Goal: Task Accomplishment & Management: Use online tool/utility

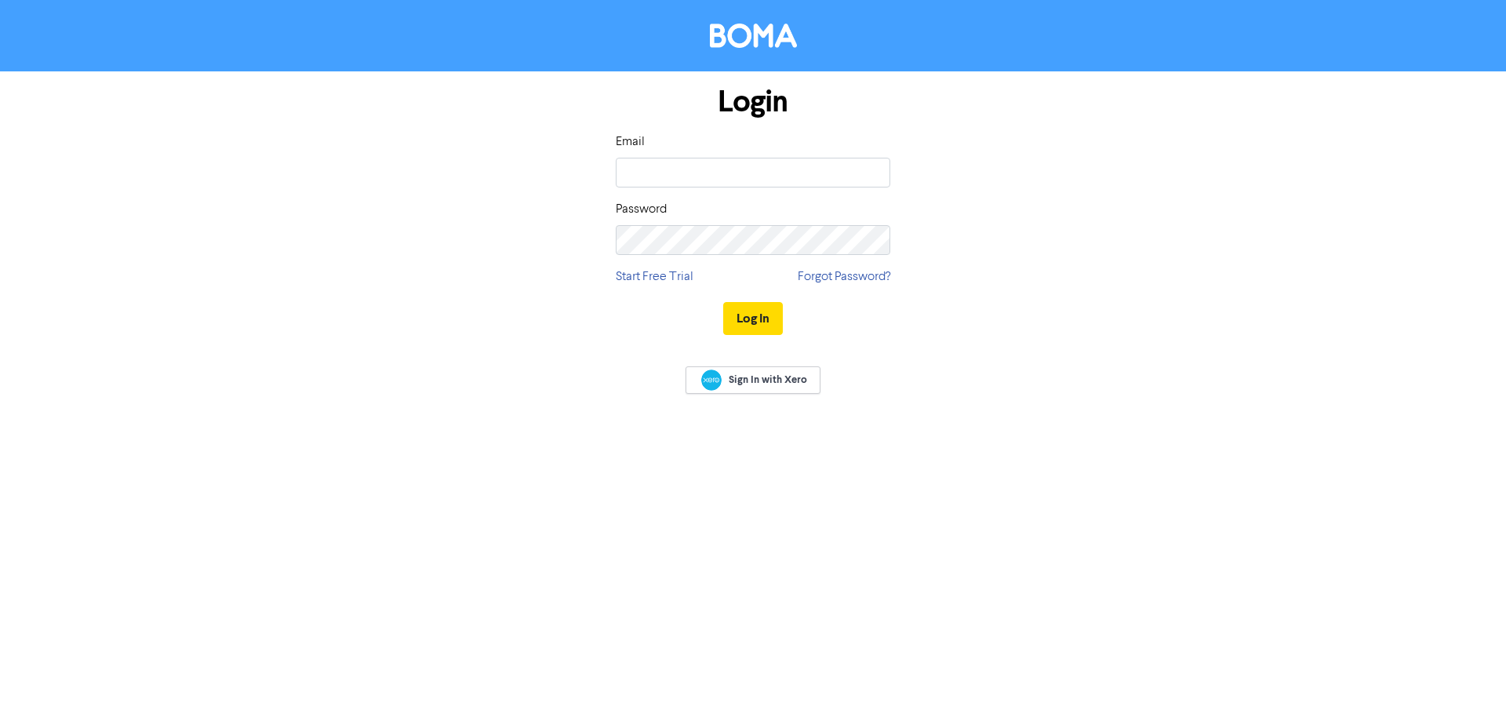
type input "[PERSON_NAME][EMAIL_ADDRESS][DOMAIN_NAME]"
click at [723, 302] on button "Log In" at bounding box center [753, 318] width 60 height 33
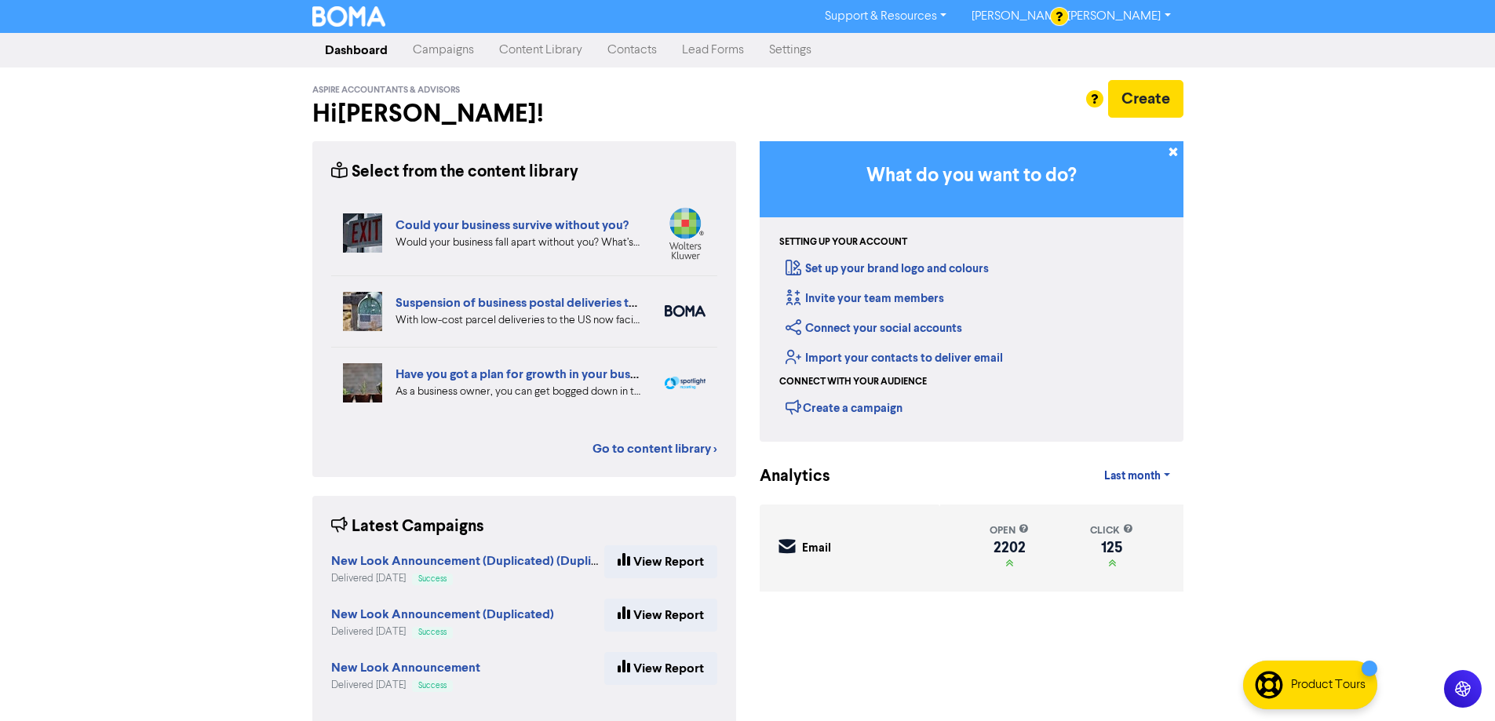
scroll to position [22, 0]
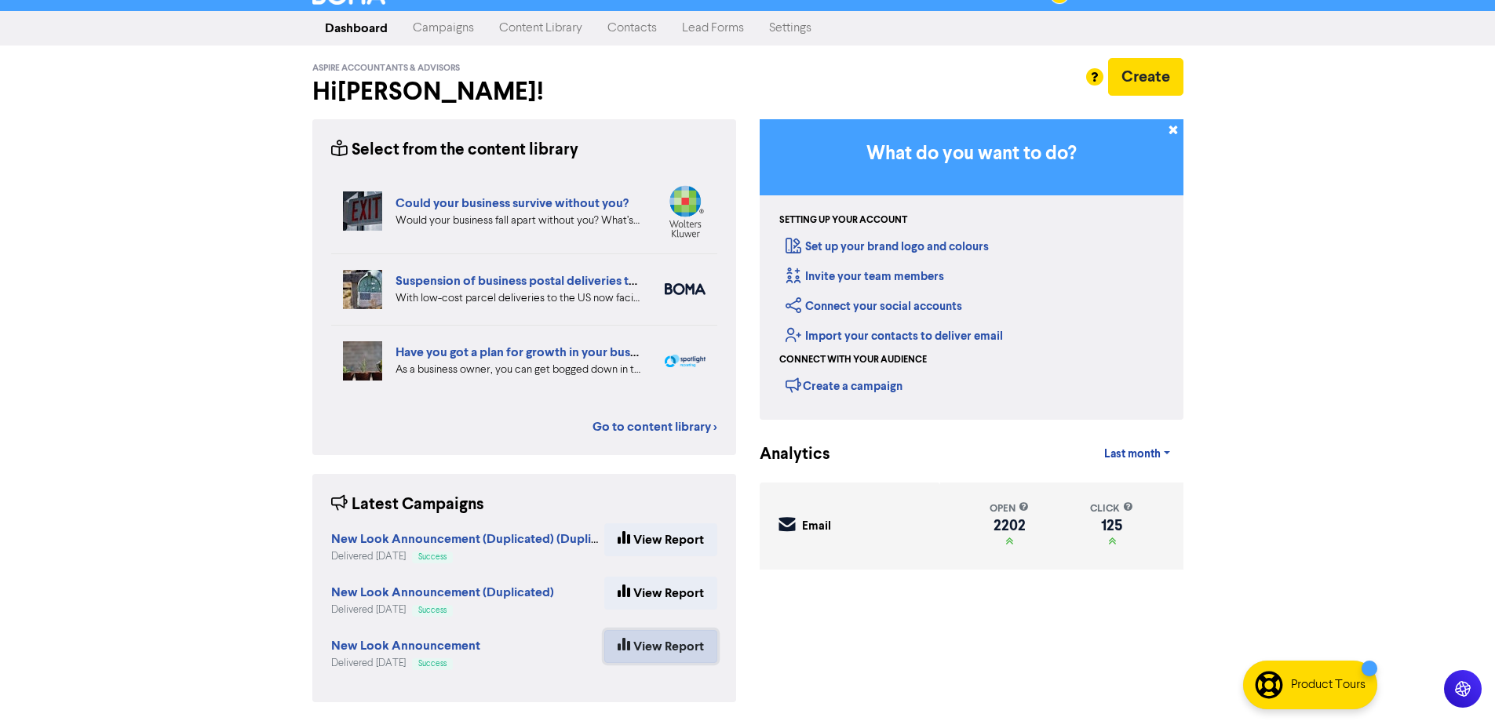
click at [652, 661] on link "View Report" at bounding box center [660, 646] width 113 height 33
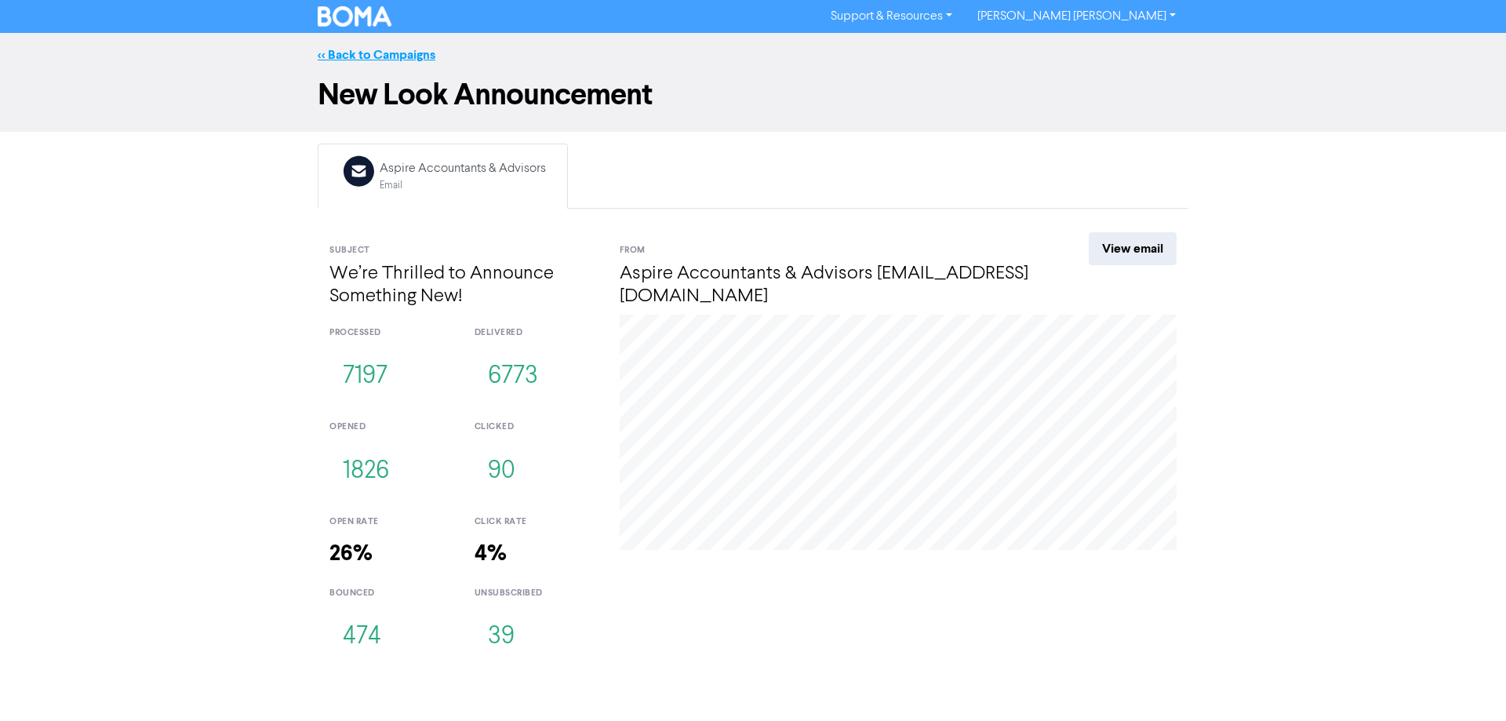
click at [327, 57] on link "<< Back to Campaigns" at bounding box center [377, 55] width 118 height 16
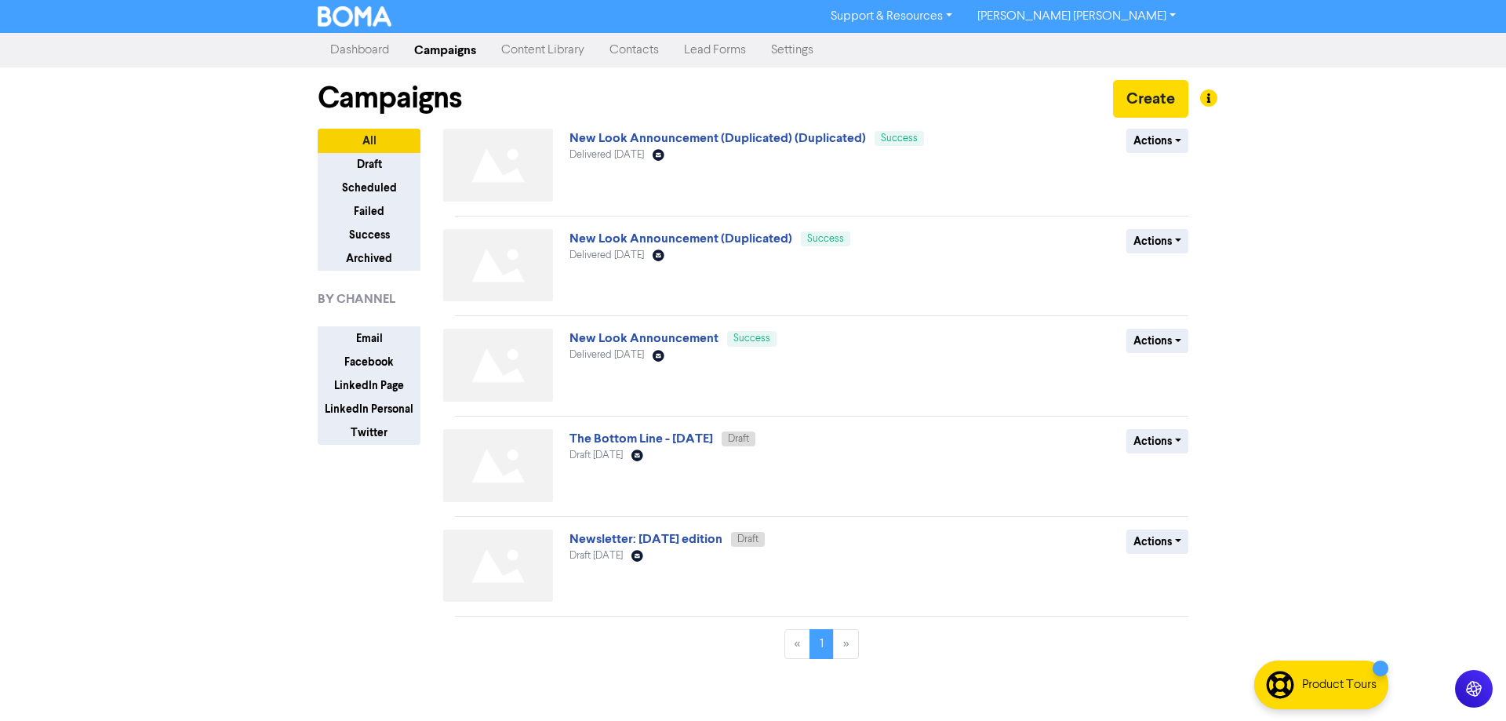
click at [375, 53] on link "Dashboard" at bounding box center [360, 50] width 84 height 31
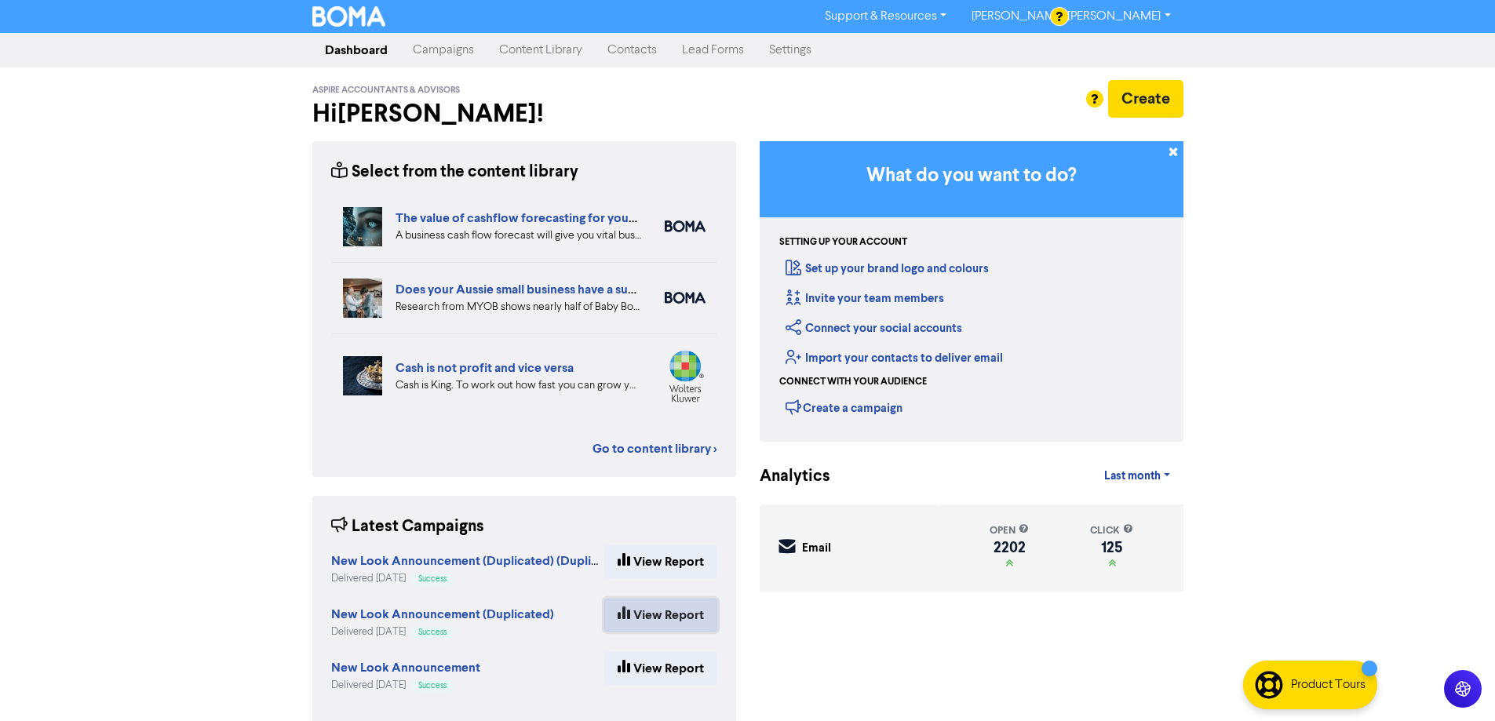
click at [657, 611] on link "View Report" at bounding box center [660, 615] width 113 height 33
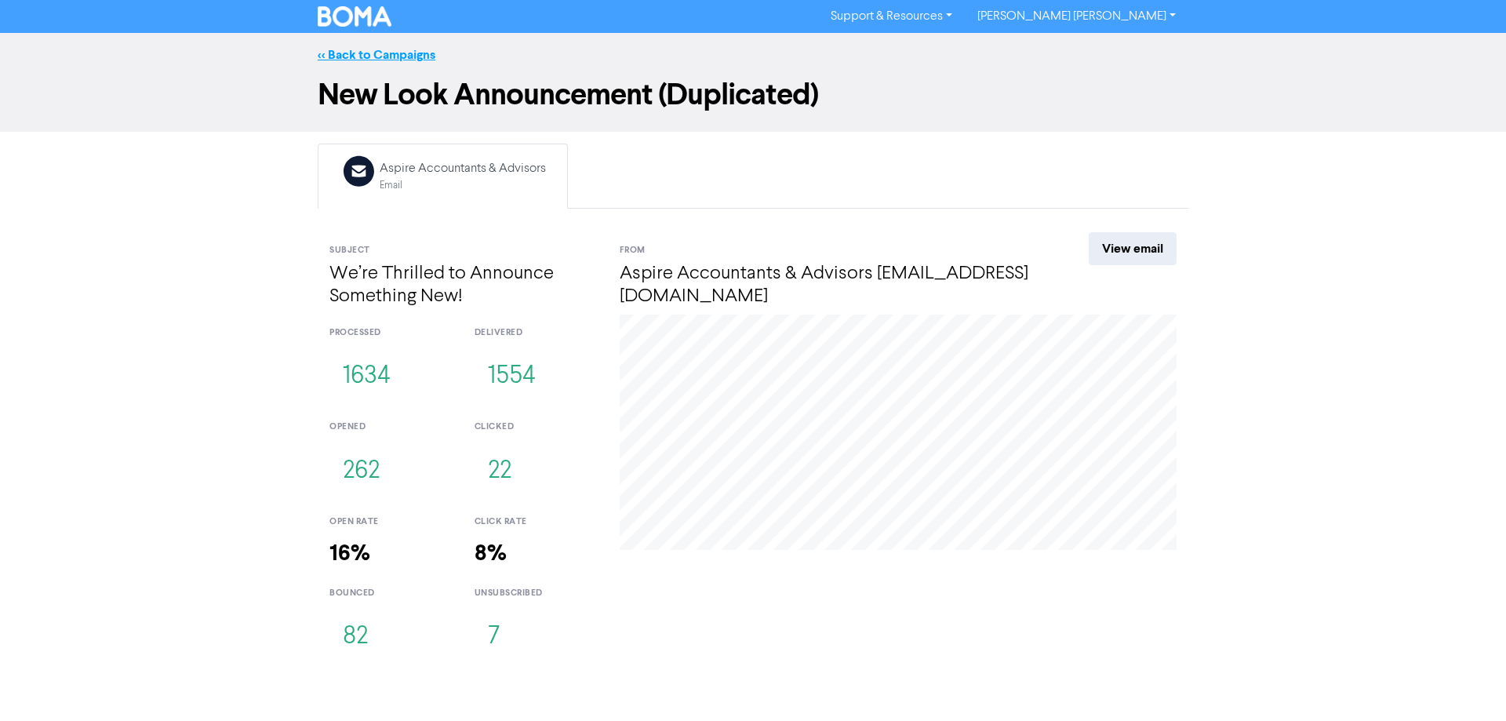
click at [326, 54] on link "<< Back to Campaigns" at bounding box center [377, 55] width 118 height 16
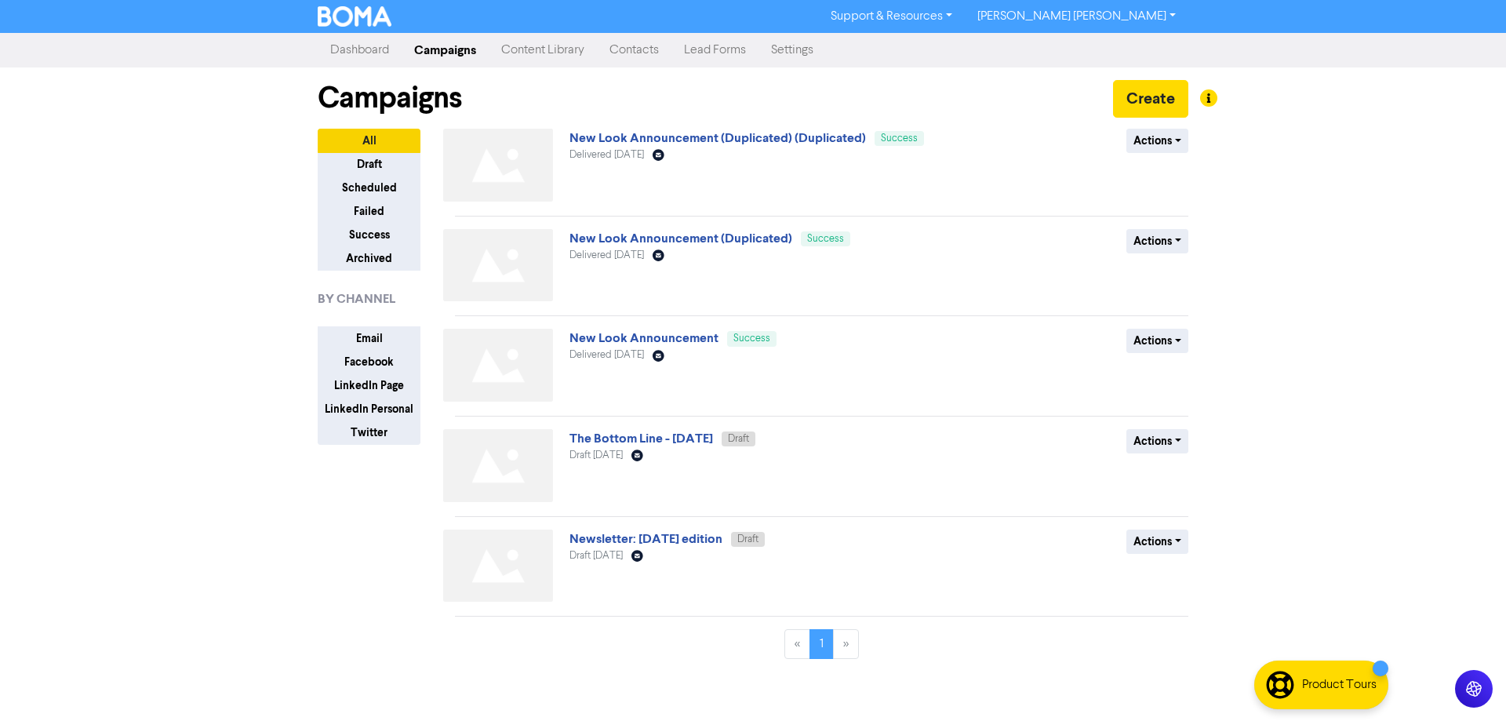
click at [351, 53] on link "Dashboard" at bounding box center [360, 50] width 84 height 31
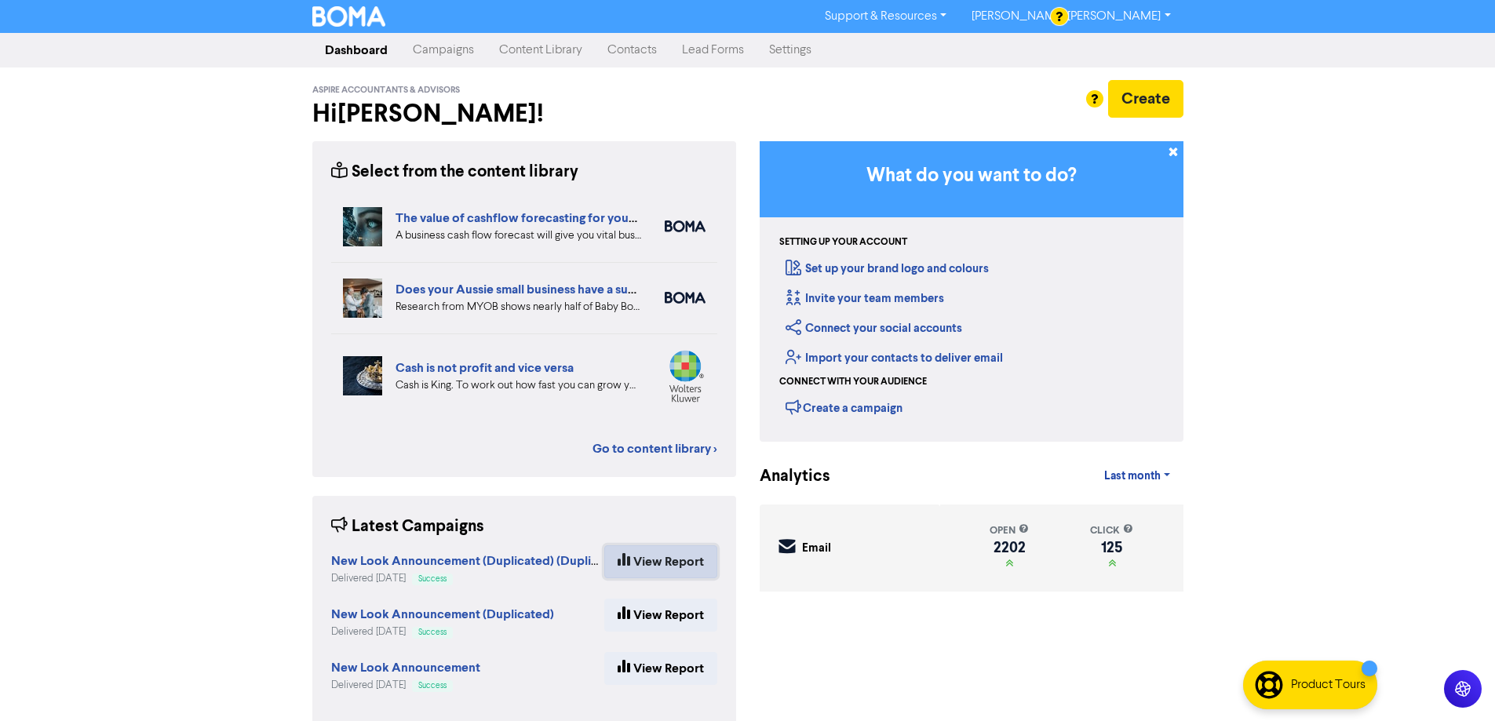
click at [657, 565] on link "View Report" at bounding box center [660, 561] width 113 height 33
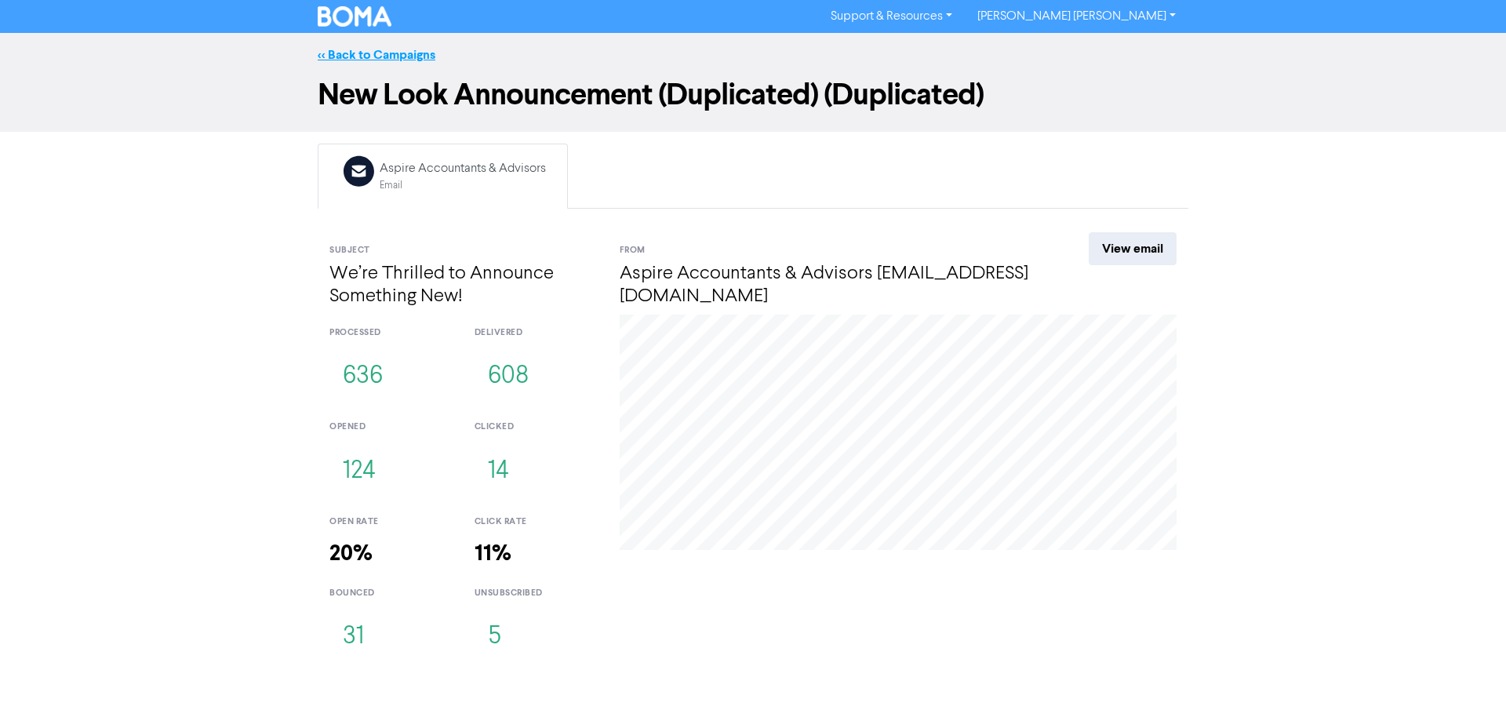
click at [319, 48] on link "<< Back to Campaigns" at bounding box center [377, 55] width 118 height 16
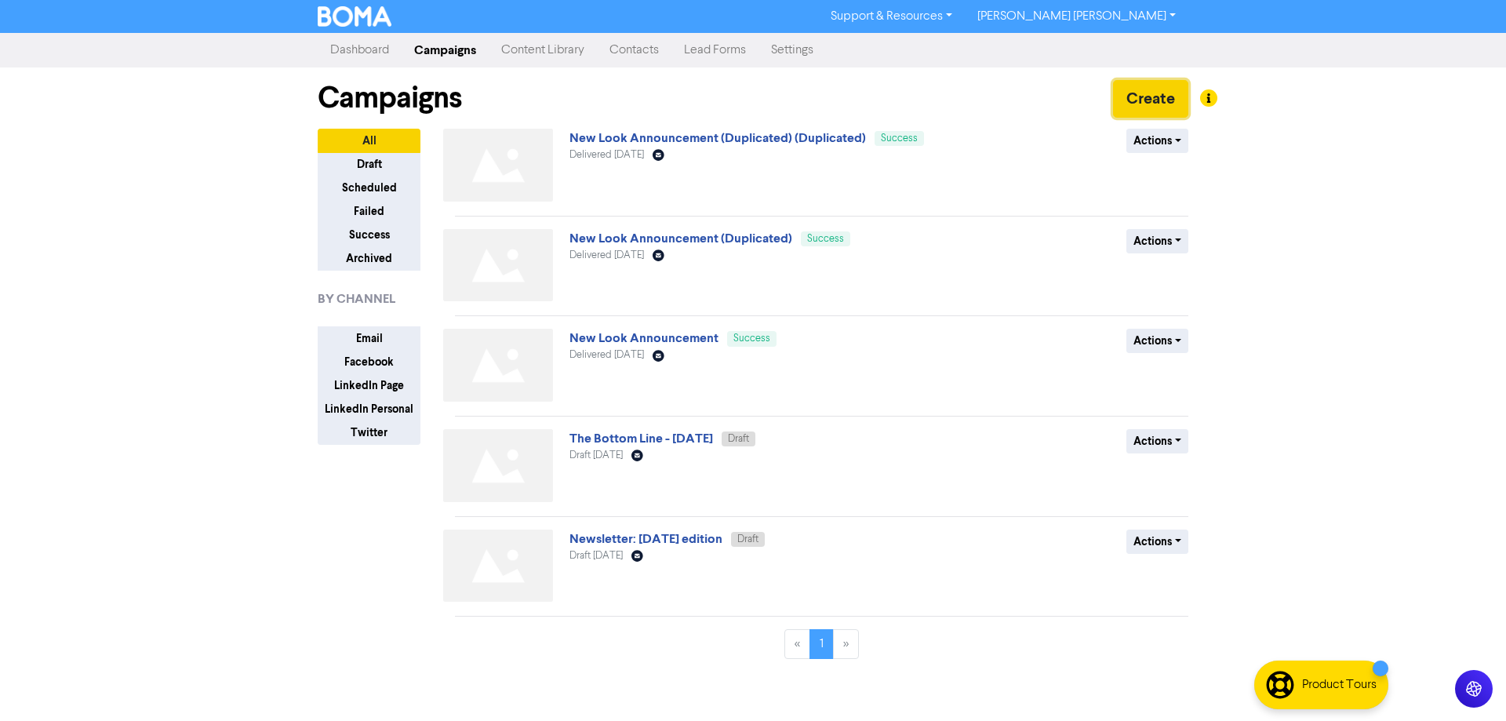
click at [1137, 91] on button "Create" at bounding box center [1150, 99] width 75 height 38
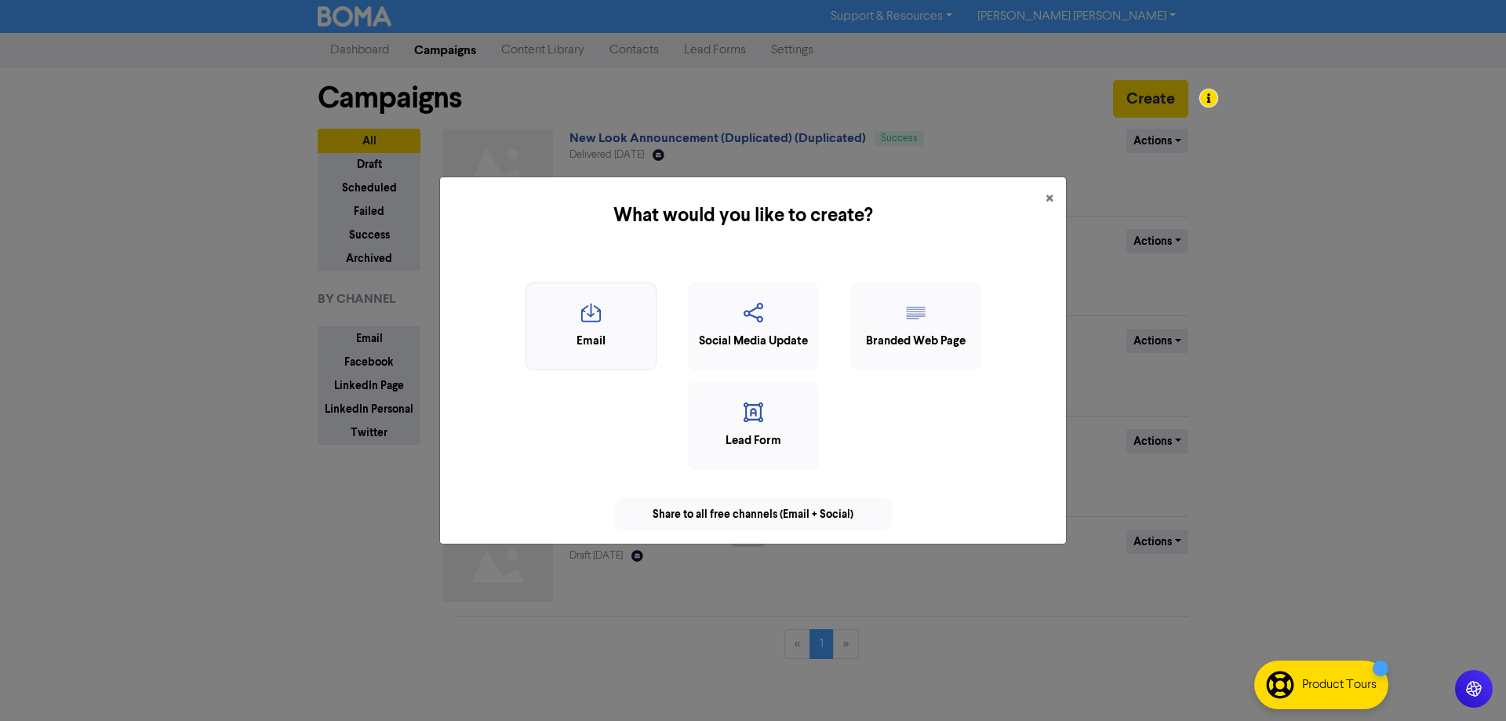
click at [578, 323] on icon "button" at bounding box center [591, 318] width 114 height 30
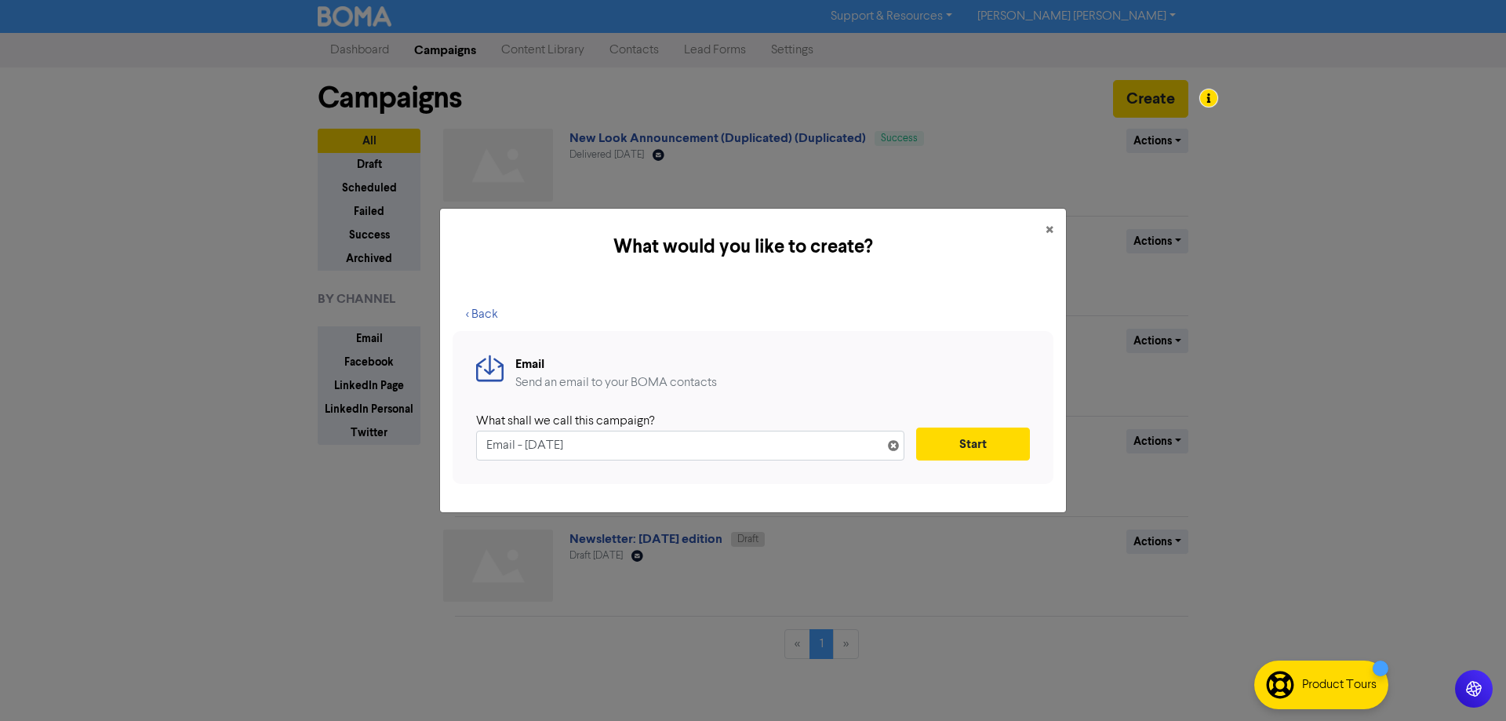
drag, startPoint x: 628, startPoint y: 442, endPoint x: 402, endPoint y: 441, distance: 226.0
click at [404, 441] on div "What would you like to create? × < Back Email Send an email to your BOMA contac…" at bounding box center [753, 360] width 1506 height 721
click at [497, 453] on input "text" at bounding box center [690, 446] width 428 height 30
paste input "article for Elevate Business Brokers"
click at [490, 446] on input "article for Elevate Business Brokers" at bounding box center [690, 446] width 428 height 30
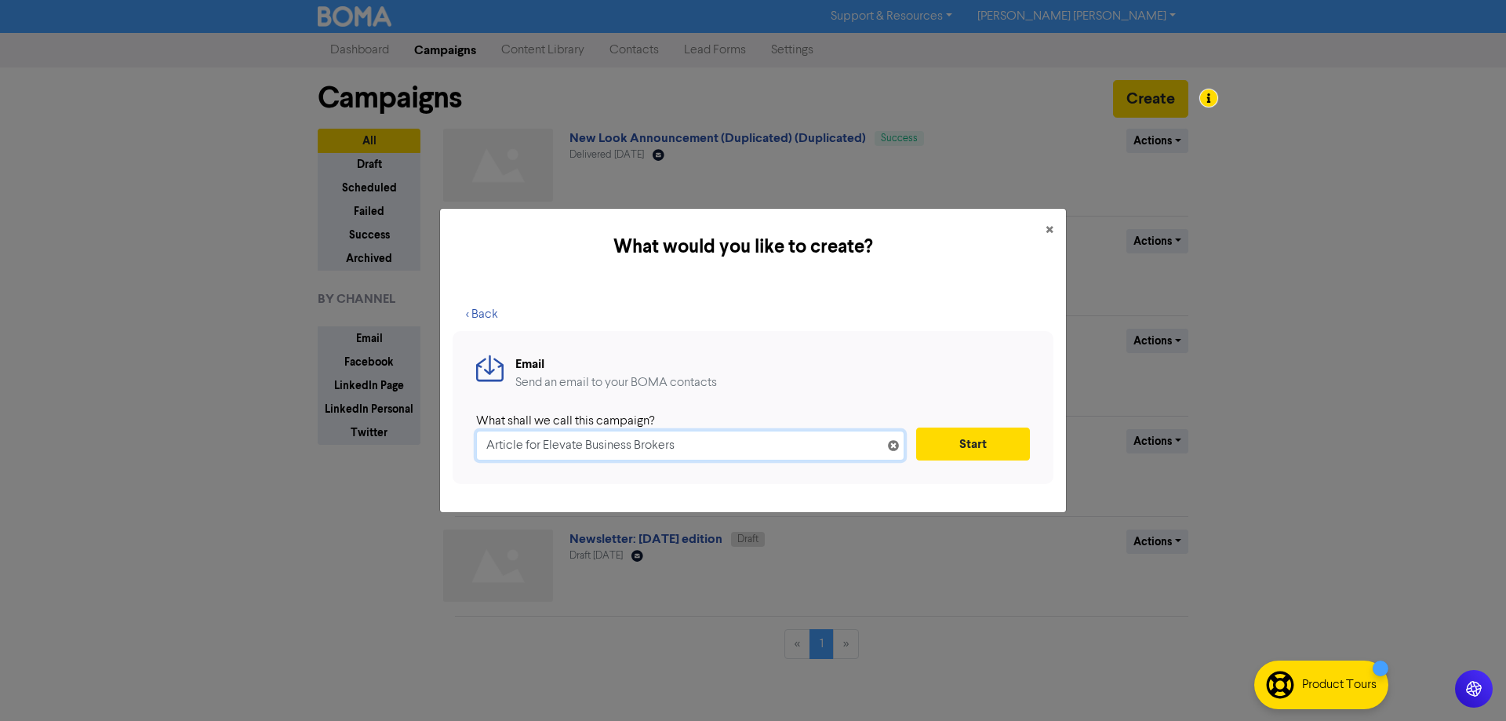
click at [540, 443] on input "Article for Elevate Business Brokers" at bounding box center [690, 446] width 428 height 30
drag, startPoint x: 541, startPoint y: 443, endPoint x: 399, endPoint y: 443, distance: 142.0
click at [399, 443] on div "What would you like to create? × < Back Email Send an email to your BOMA contac…" at bounding box center [753, 360] width 1506 height 721
type input "For Elevate Business Brokers"
click at [967, 443] on button "Start" at bounding box center [973, 444] width 114 height 33
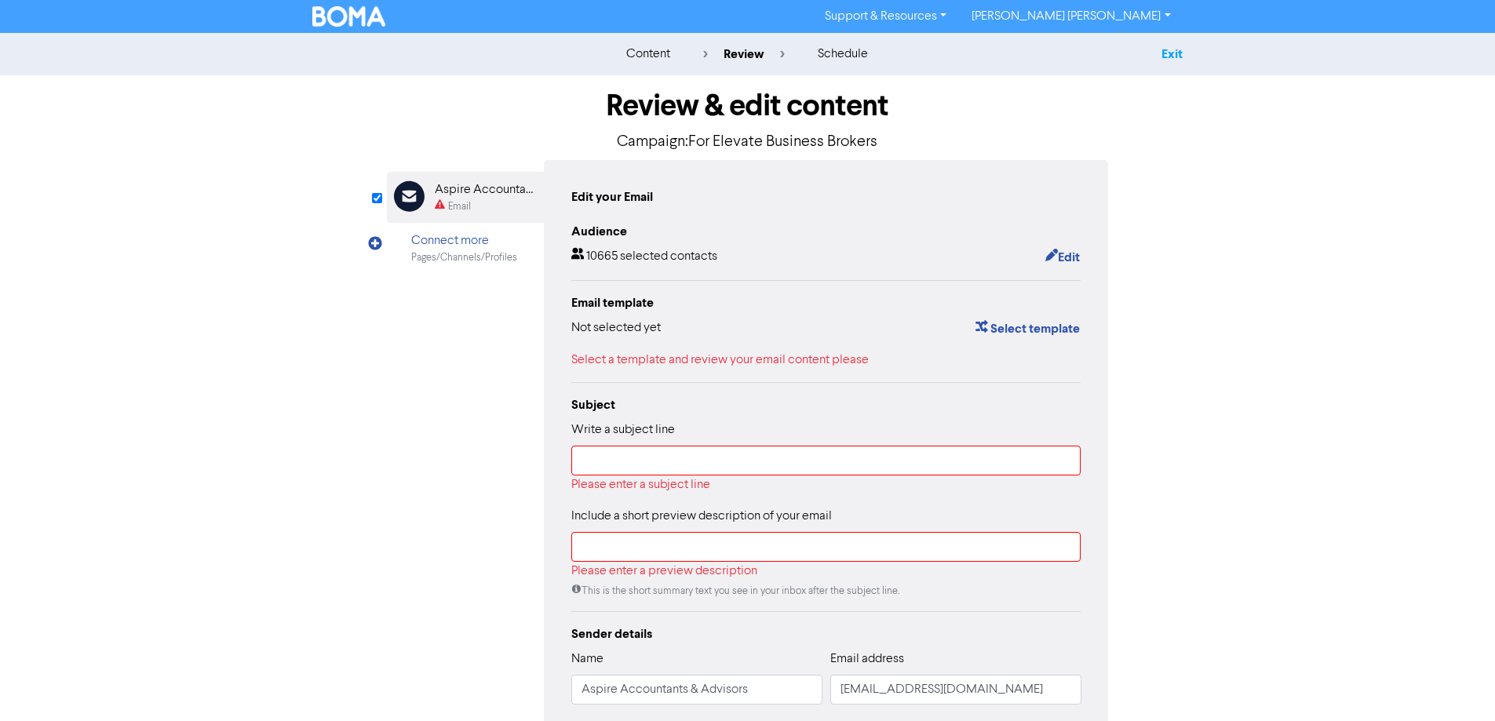
click at [1167, 50] on link "Exit" at bounding box center [1171, 54] width 21 height 16
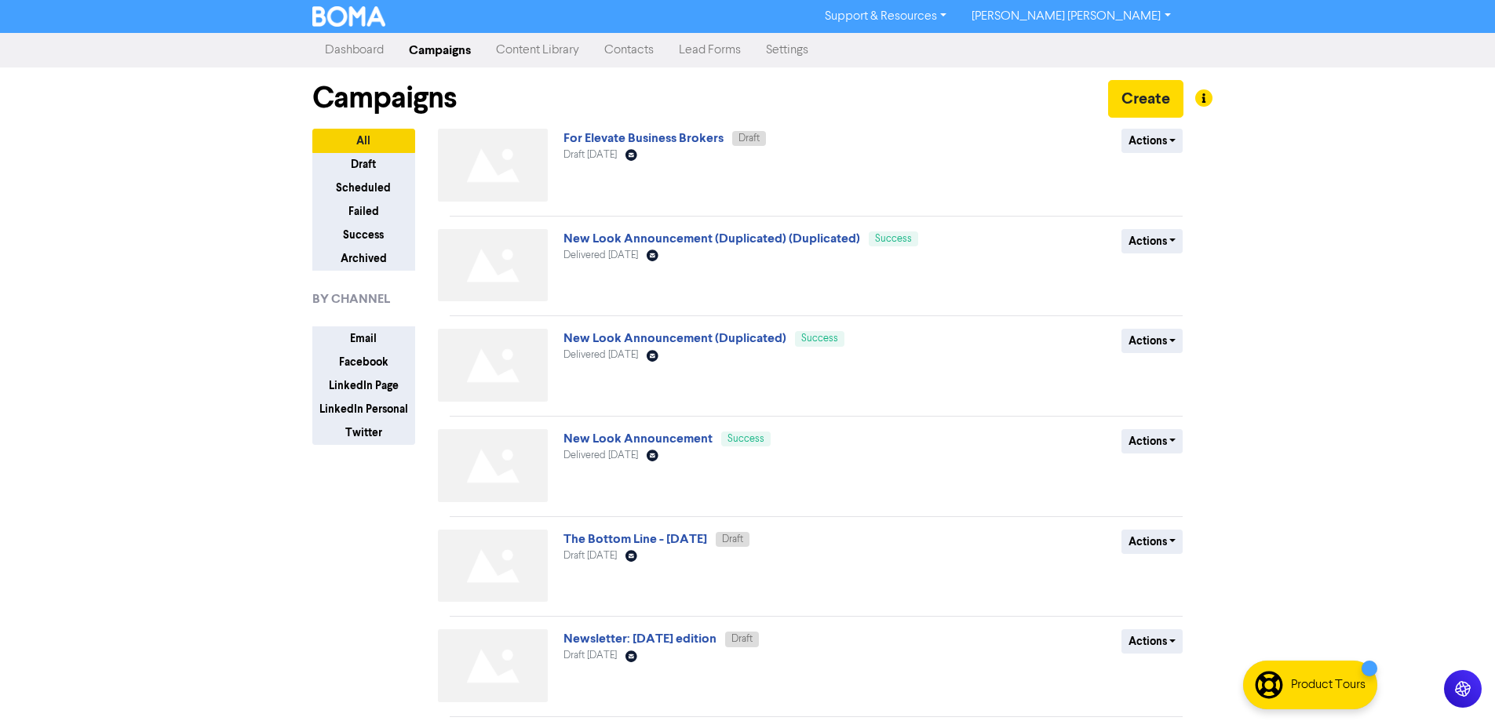
click at [351, 49] on link "Dashboard" at bounding box center [354, 50] width 84 height 31
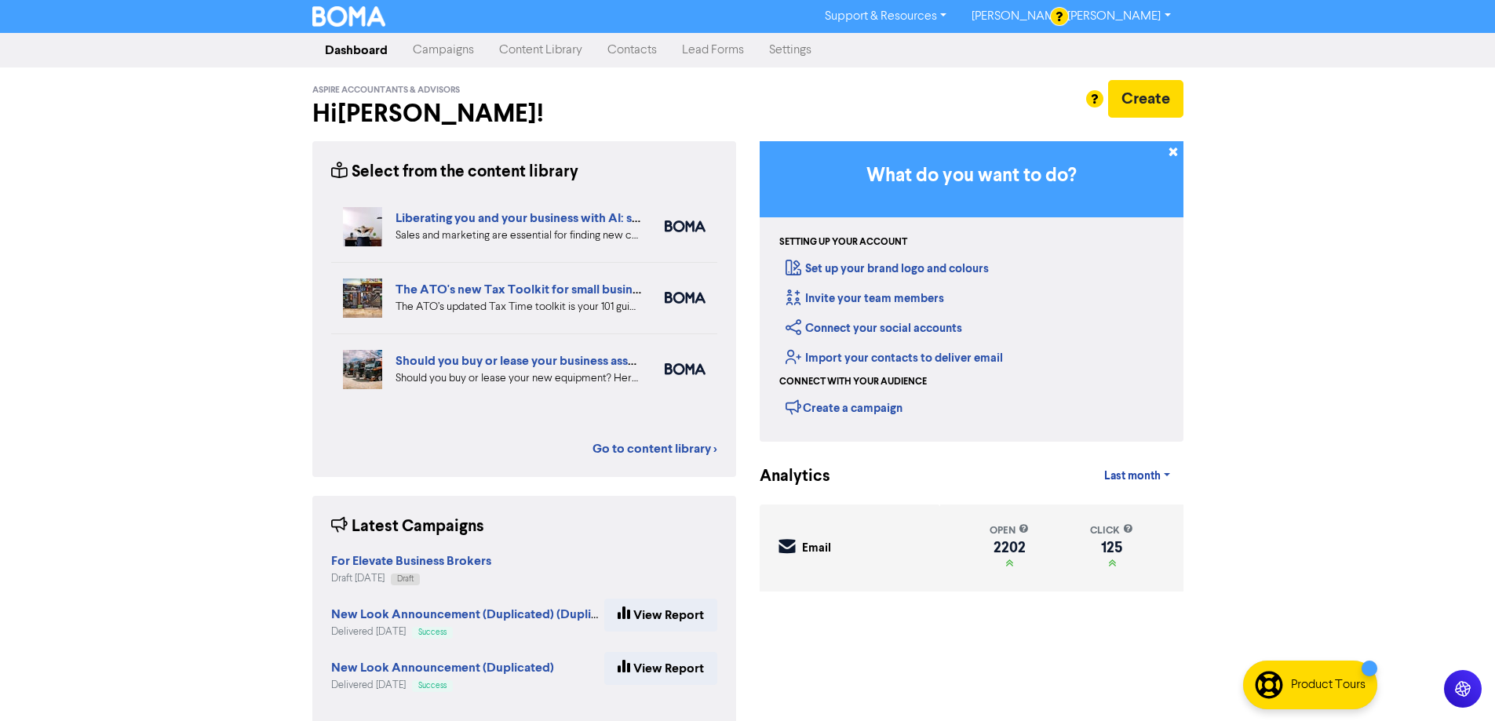
click at [436, 51] on link "Campaigns" at bounding box center [443, 50] width 86 height 31
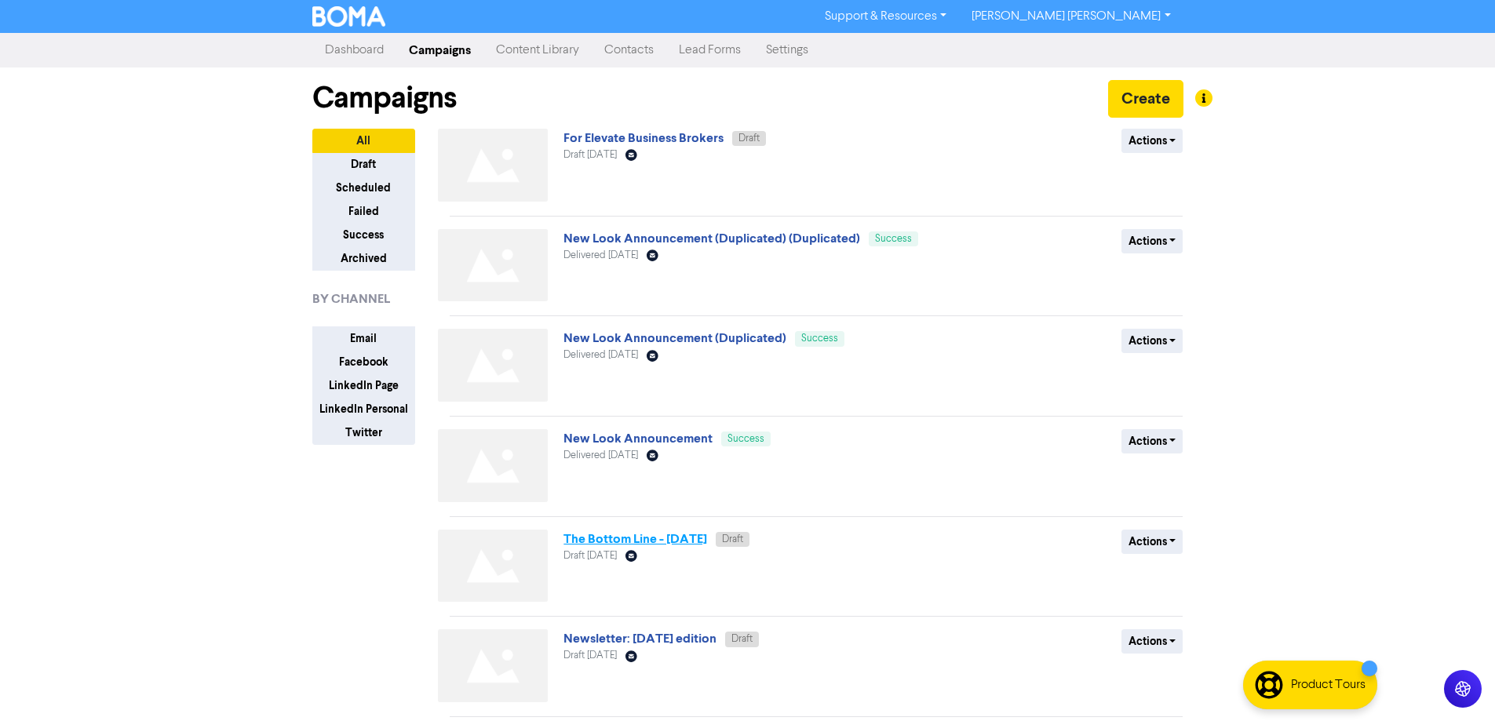
click at [639, 542] on link "The Bottom Line - [DATE]" at bounding box center [635, 539] width 144 height 16
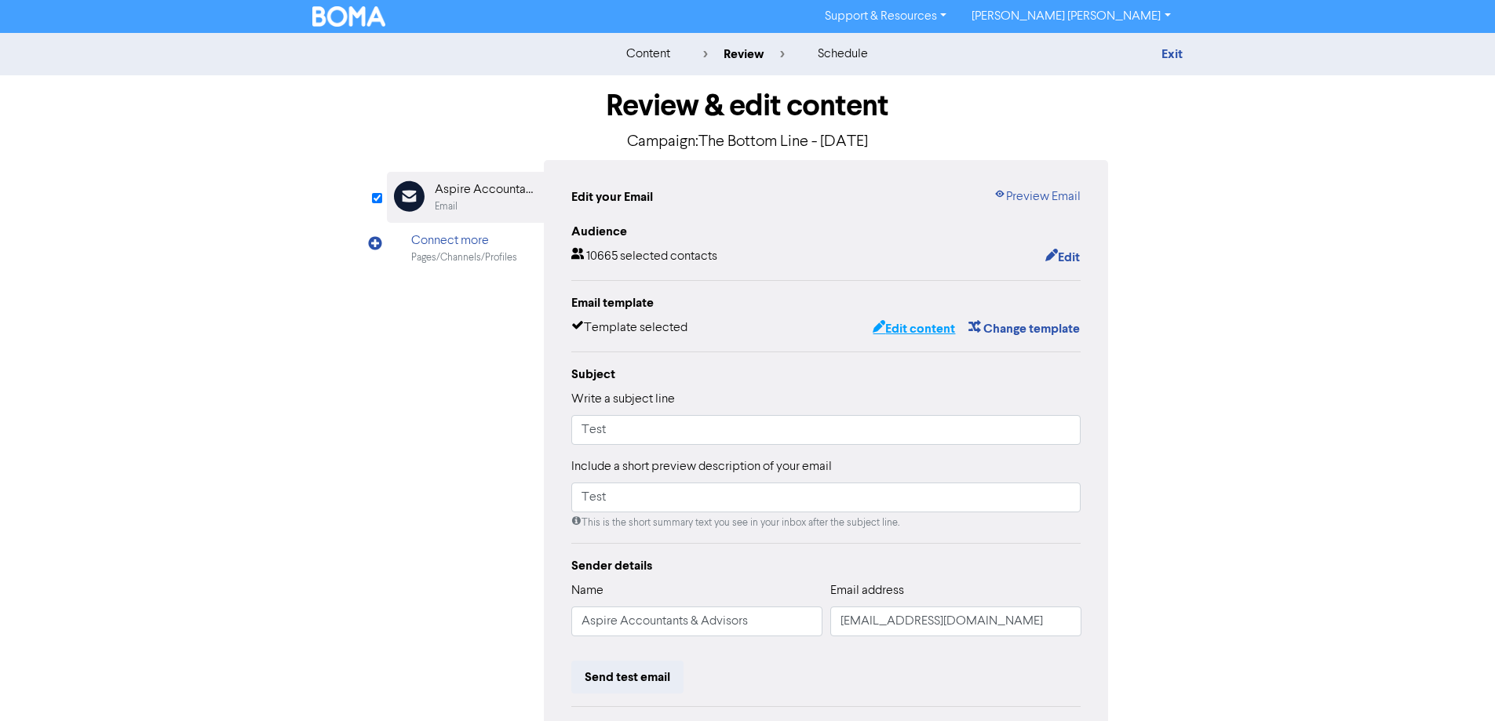
click at [919, 327] on button "Edit content" at bounding box center [914, 329] width 84 height 20
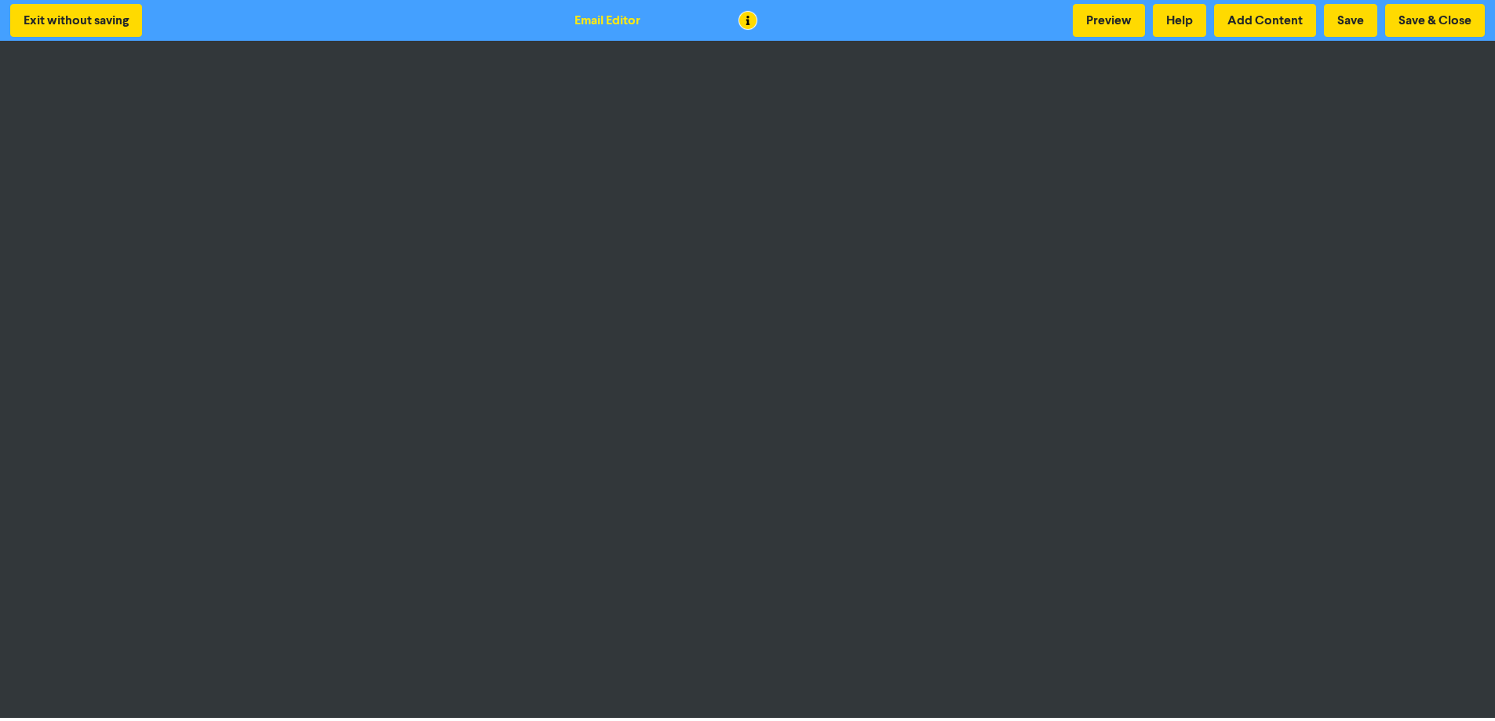
scroll to position [2, 0]
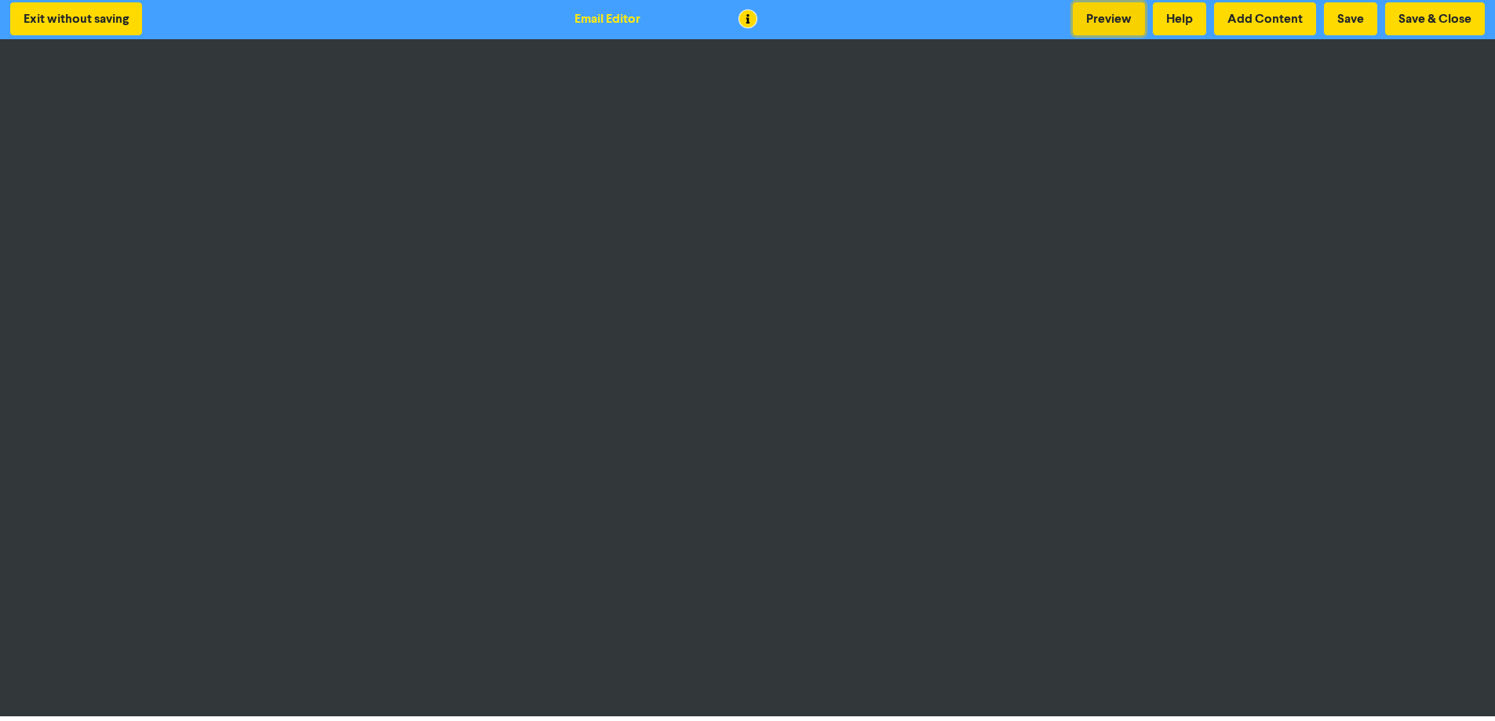
click at [1110, 16] on button "Preview" at bounding box center [1109, 18] width 72 height 33
click at [1423, 22] on button "Save & Close" at bounding box center [1435, 18] width 100 height 33
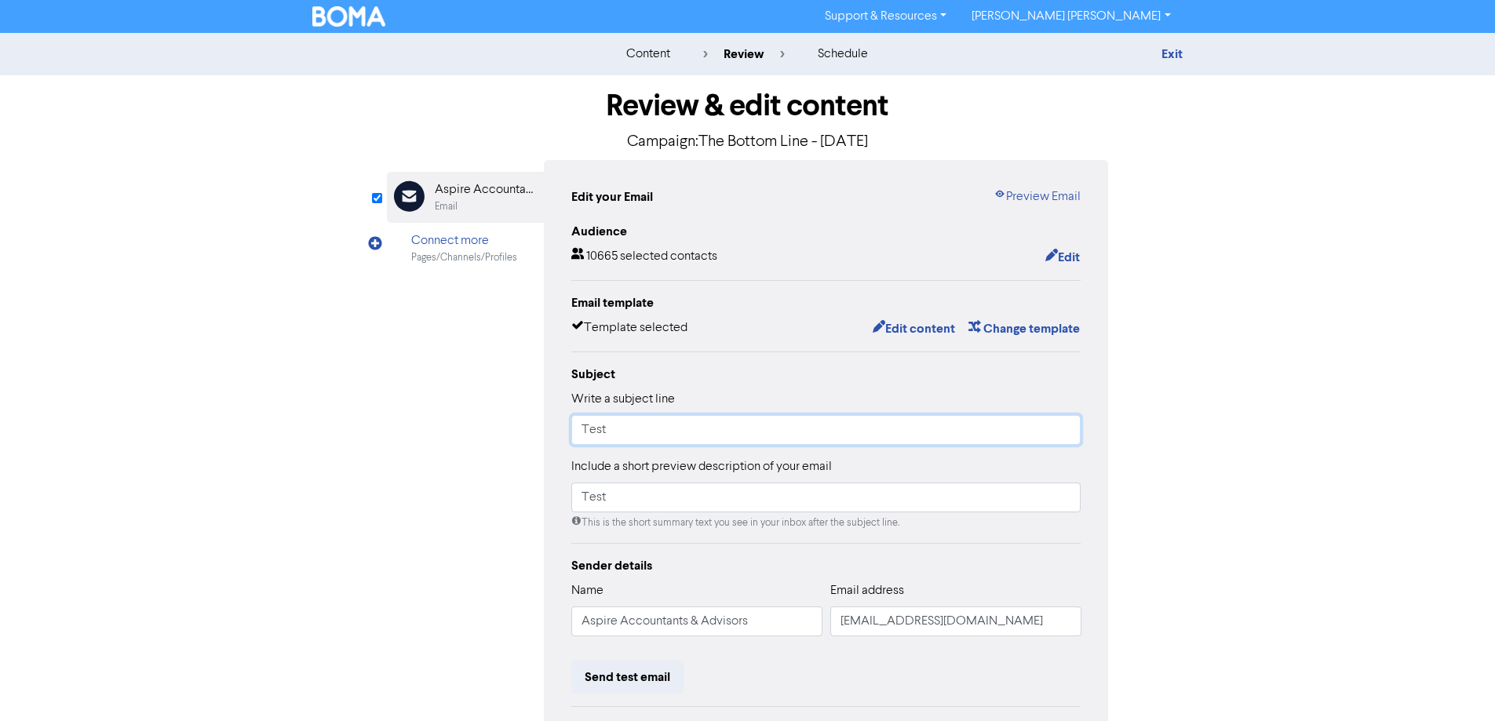
drag, startPoint x: 617, startPoint y: 434, endPoint x: 563, endPoint y: 428, distance: 53.7
click at [565, 428] on div "Edit your Email Preview Email Audience 10665 selected contacts Edit Email templ…" at bounding box center [826, 493] width 565 height 667
type input "The Bottom Line"
click at [628, 501] on input "Test" at bounding box center [826, 498] width 510 height 30
drag, startPoint x: 640, startPoint y: 503, endPoint x: 465, endPoint y: 492, distance: 175.3
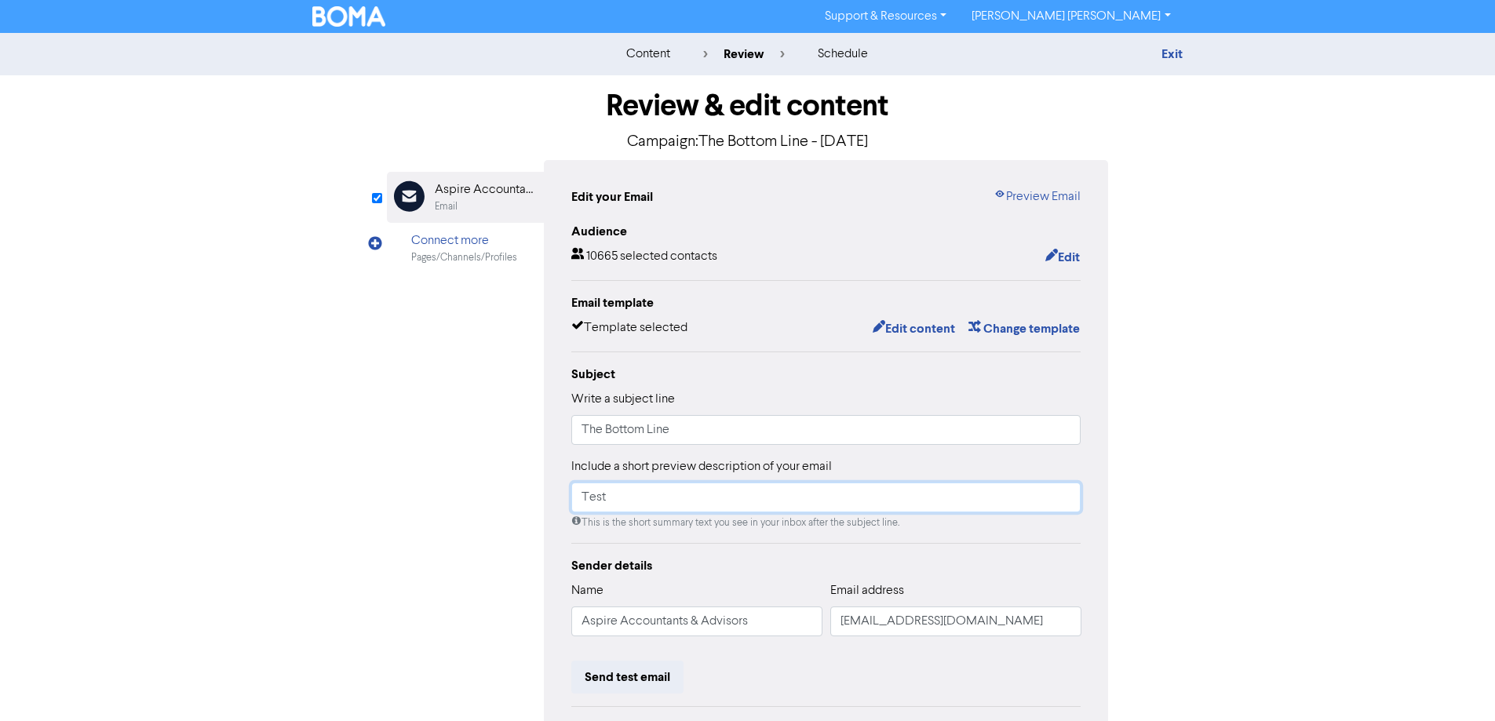
click at [469, 494] on div "Email Created with Sketch. Aspire Accountants & Advisors Email Connect more Pag…" at bounding box center [748, 493] width 722 height 667
type input "The Bottom Line"
click at [1146, 529] on div "Review & edit content Campaign: The Bottom Line - [DATE] Email Created with Ske…" at bounding box center [747, 486] width 894 height 822
click at [996, 548] on div "Audience 10665 selected contacts Edit Email template Template selected Edit con…" at bounding box center [826, 510] width 510 height 577
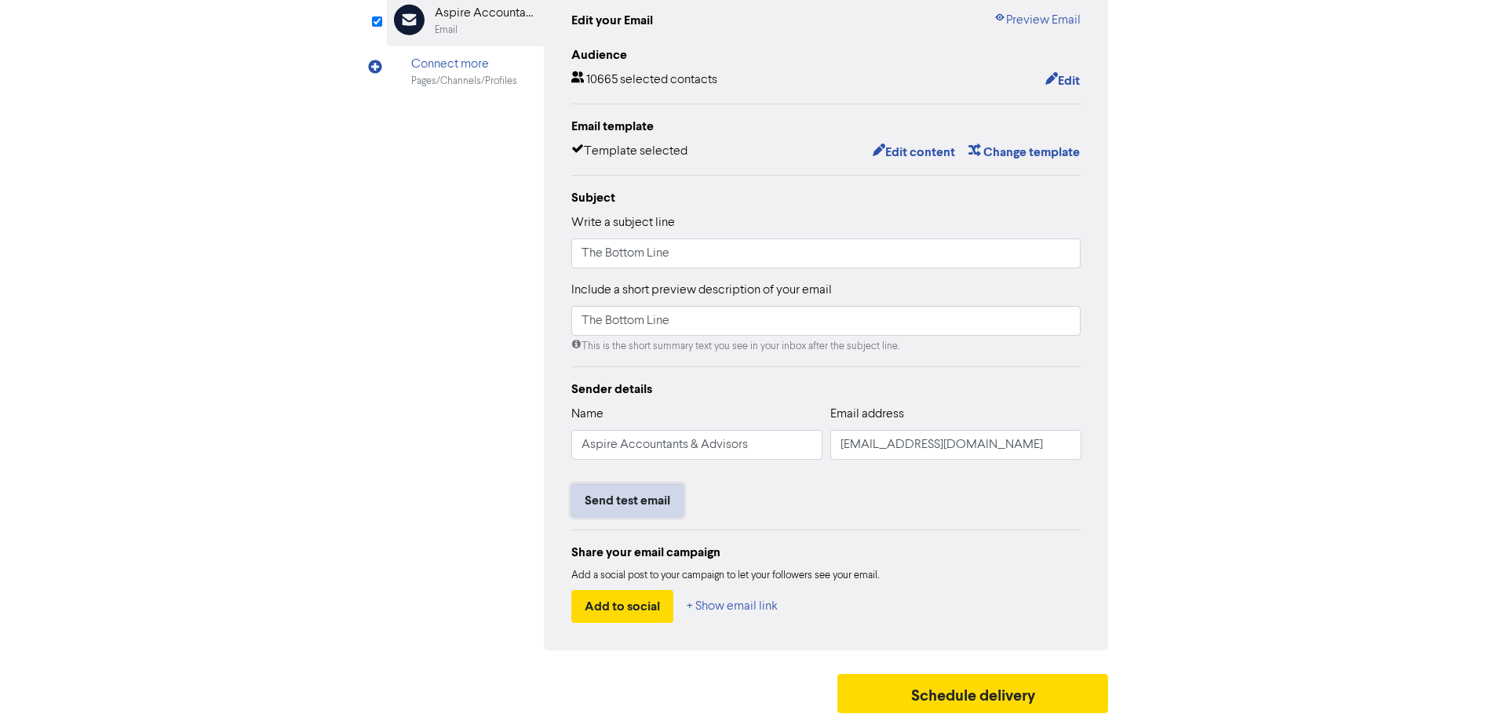
click at [611, 498] on button "Send test email" at bounding box center [627, 500] width 112 height 33
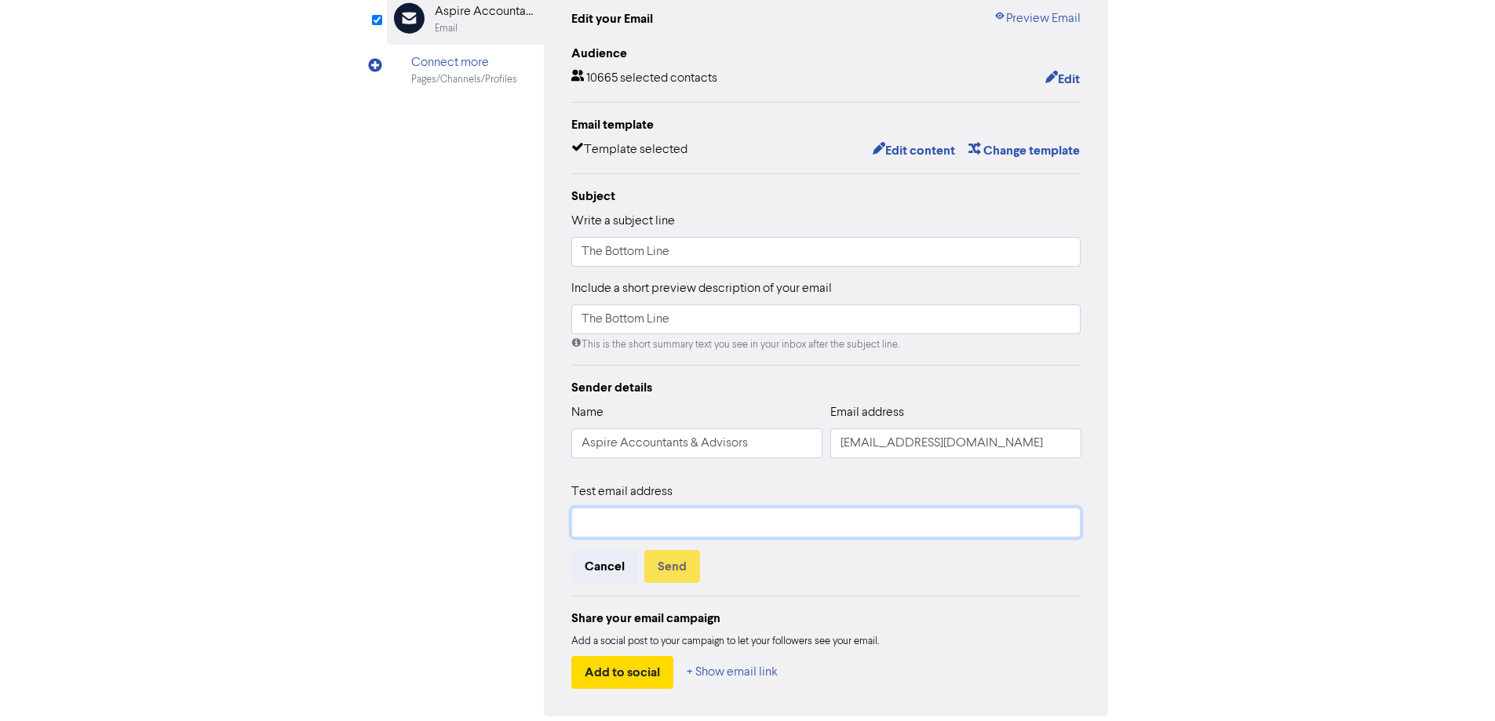
click at [611, 512] on input "text" at bounding box center [826, 523] width 510 height 30
type input "[PERSON_NAME][EMAIL_ADDRESS][DOMAIN_NAME]"
click at [677, 566] on button "Send" at bounding box center [672, 566] width 56 height 33
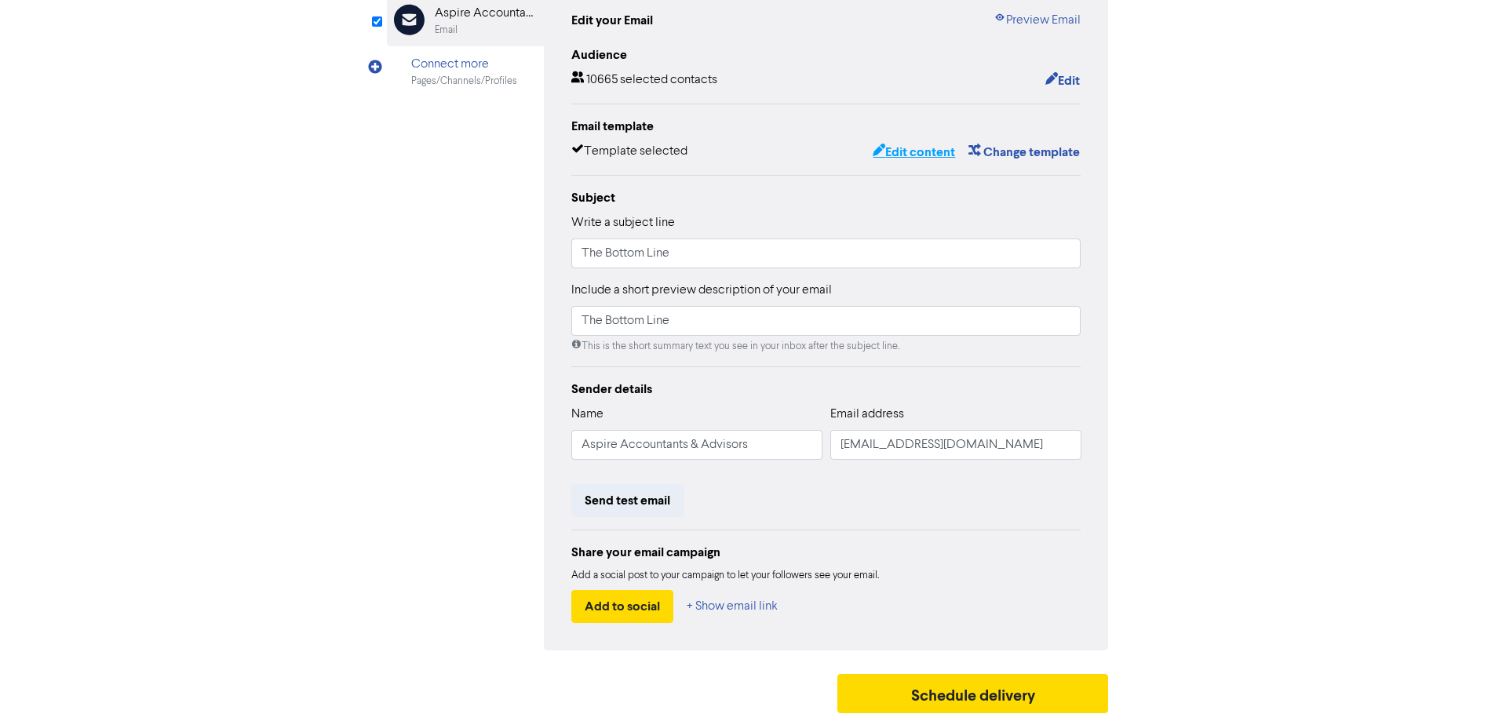
click at [901, 151] on button "Edit content" at bounding box center [914, 152] width 84 height 20
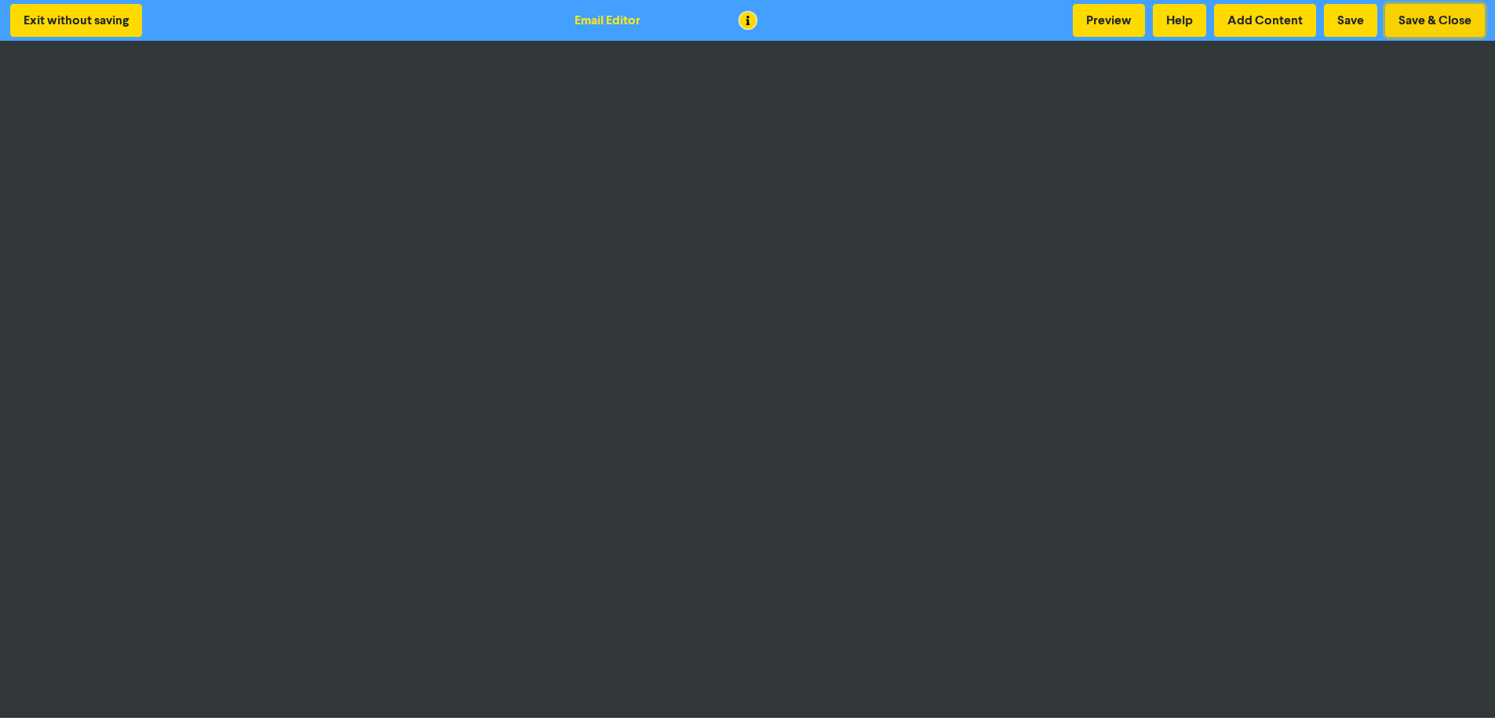
click at [1416, 24] on button "Save & Close" at bounding box center [1435, 20] width 100 height 33
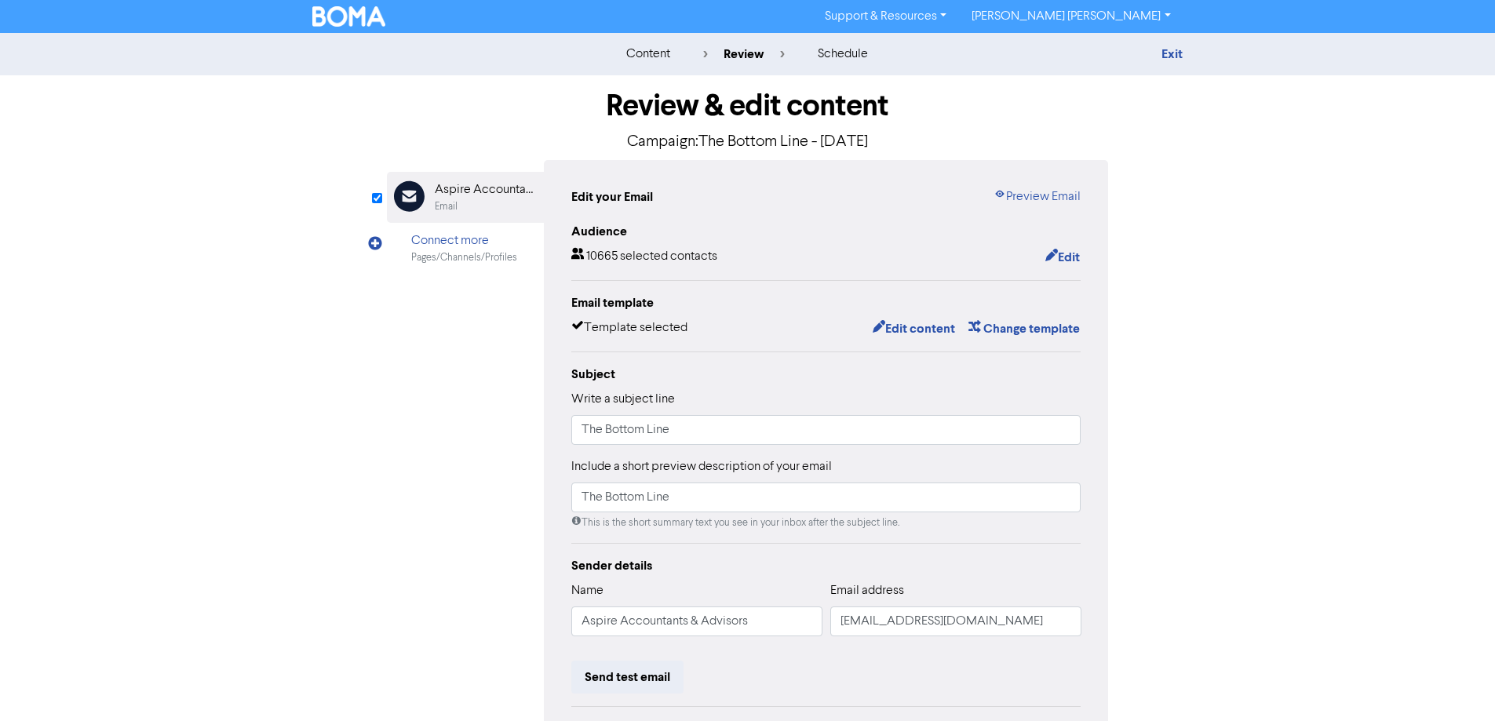
click at [1170, 57] on link "Exit" at bounding box center [1171, 54] width 21 height 16
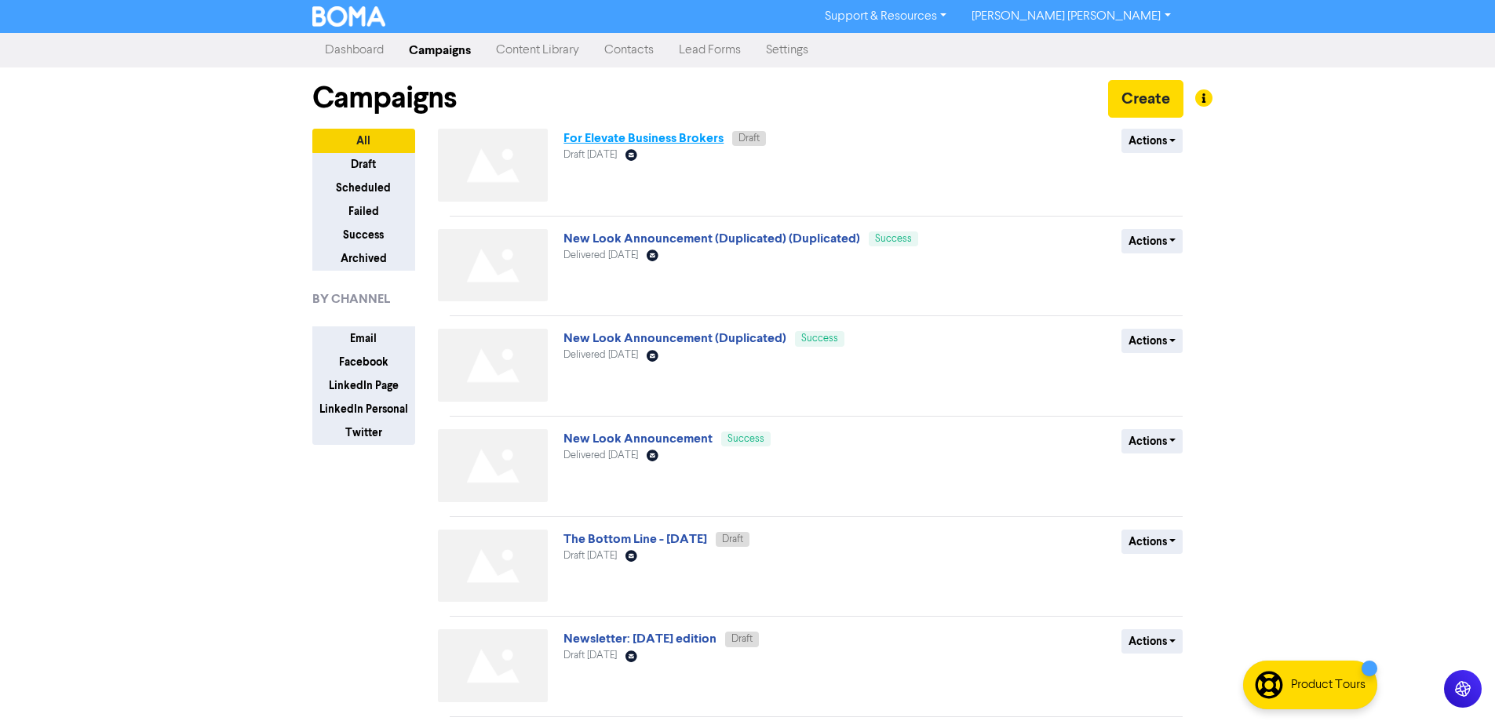
click at [646, 137] on link "For Elevate Business Brokers" at bounding box center [643, 138] width 160 height 16
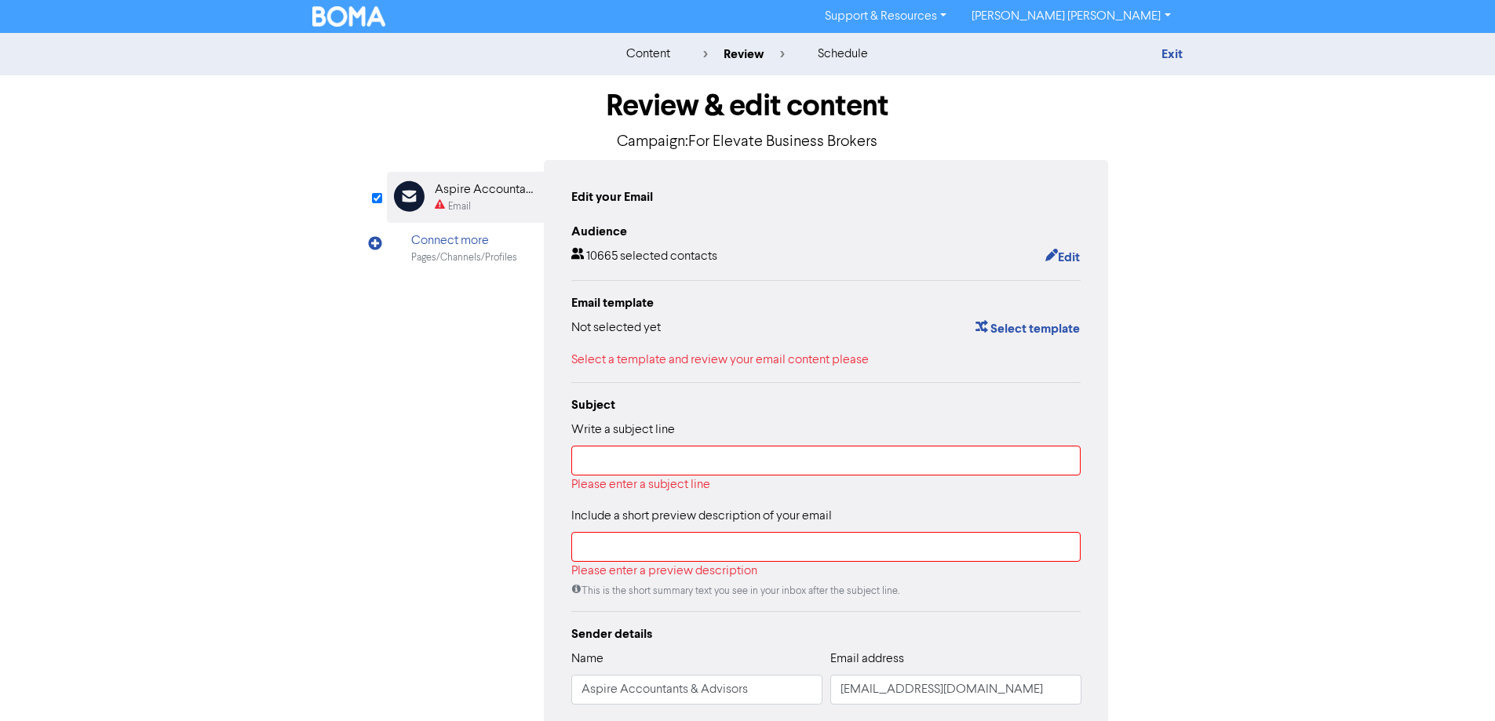
click at [696, 141] on p "Campaign: For Elevate Business Brokers" at bounding box center [748, 142] width 722 height 24
click at [1020, 330] on button "Select template" at bounding box center [1027, 329] width 106 height 20
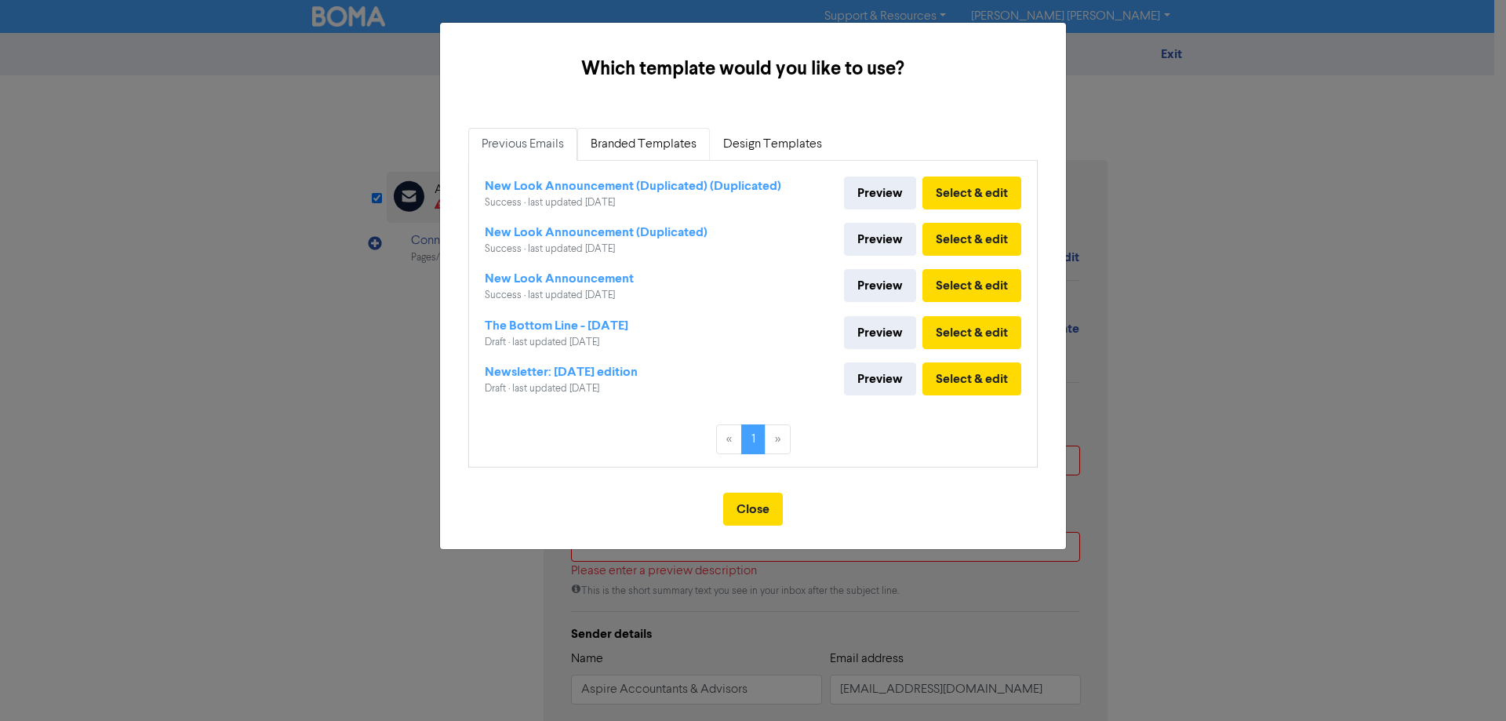
click at [678, 145] on link "Branded Templates" at bounding box center [643, 144] width 133 height 33
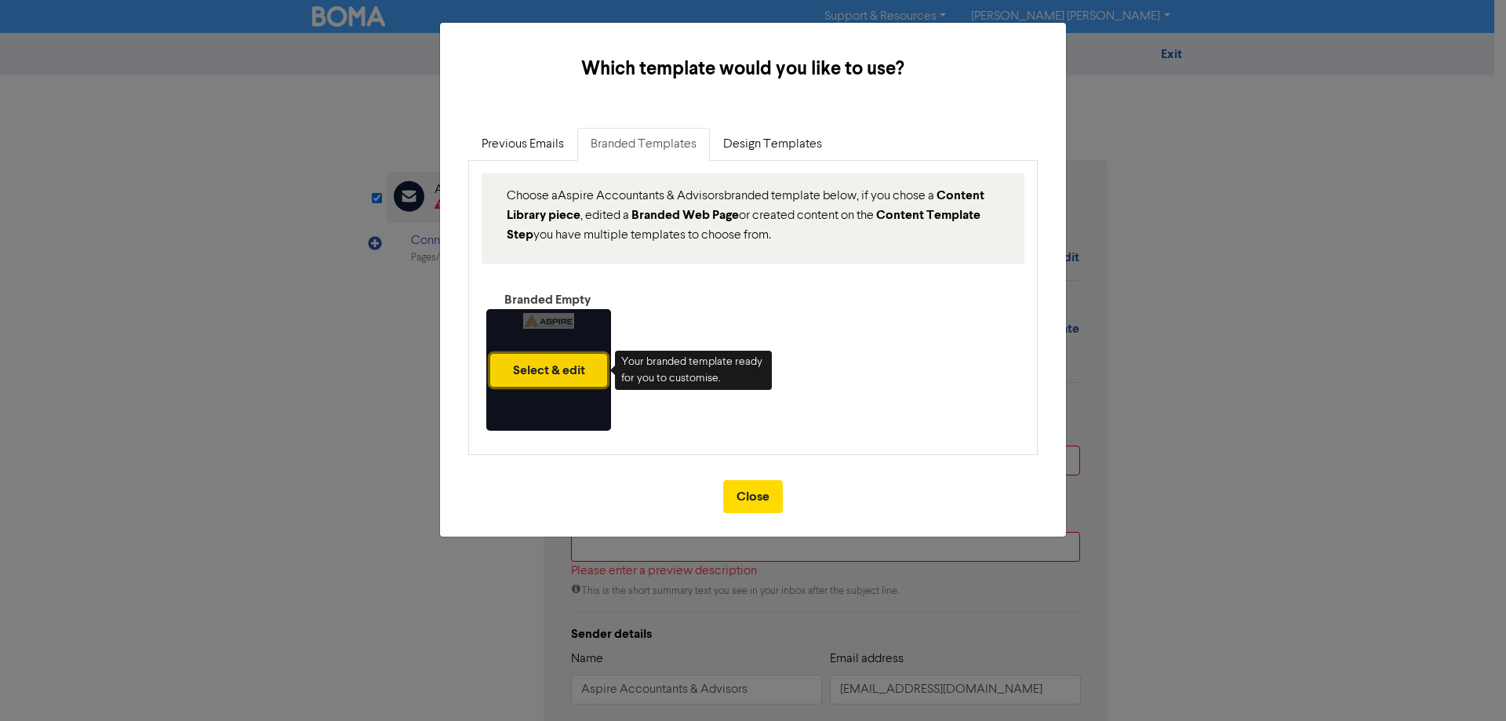
click at [552, 372] on button "Select & edit" at bounding box center [548, 370] width 117 height 33
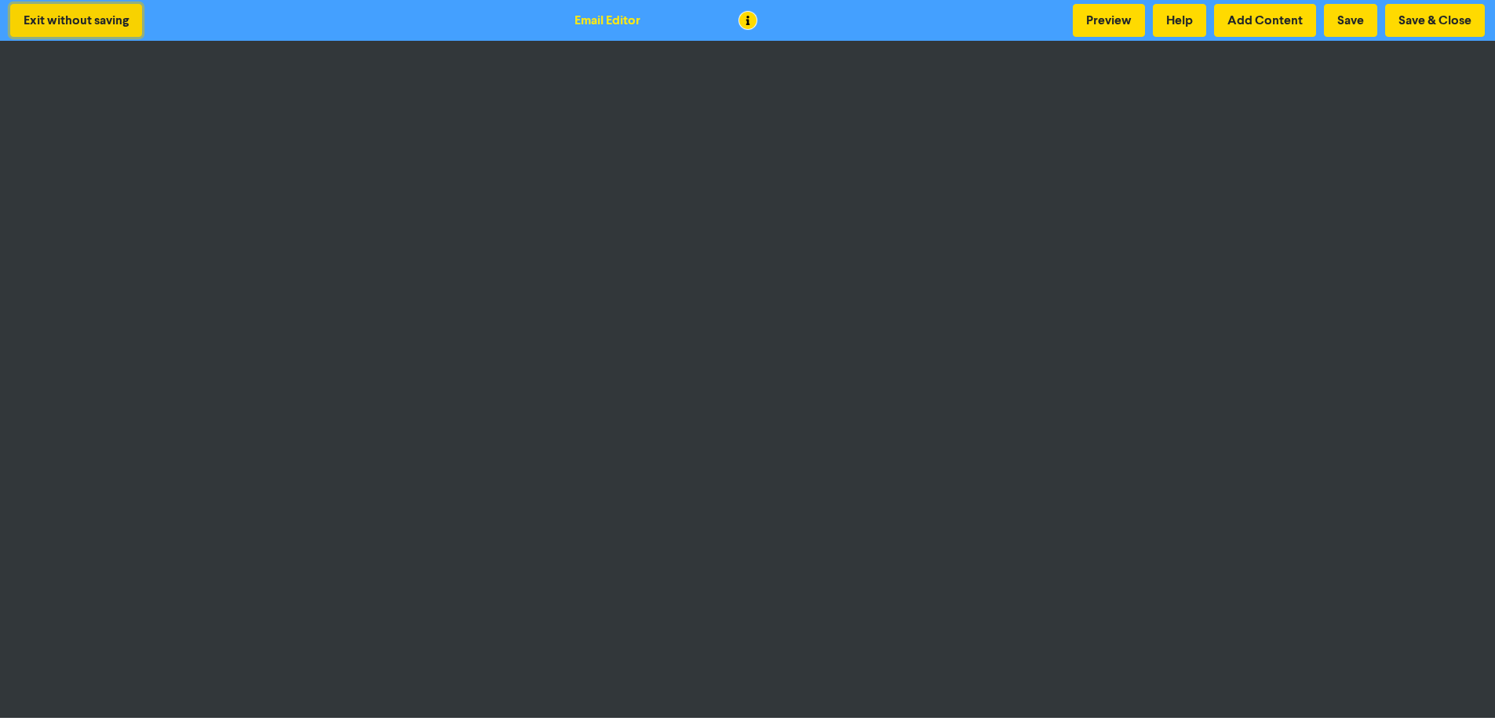
click at [60, 17] on button "Exit without saving" at bounding box center [76, 20] width 132 height 33
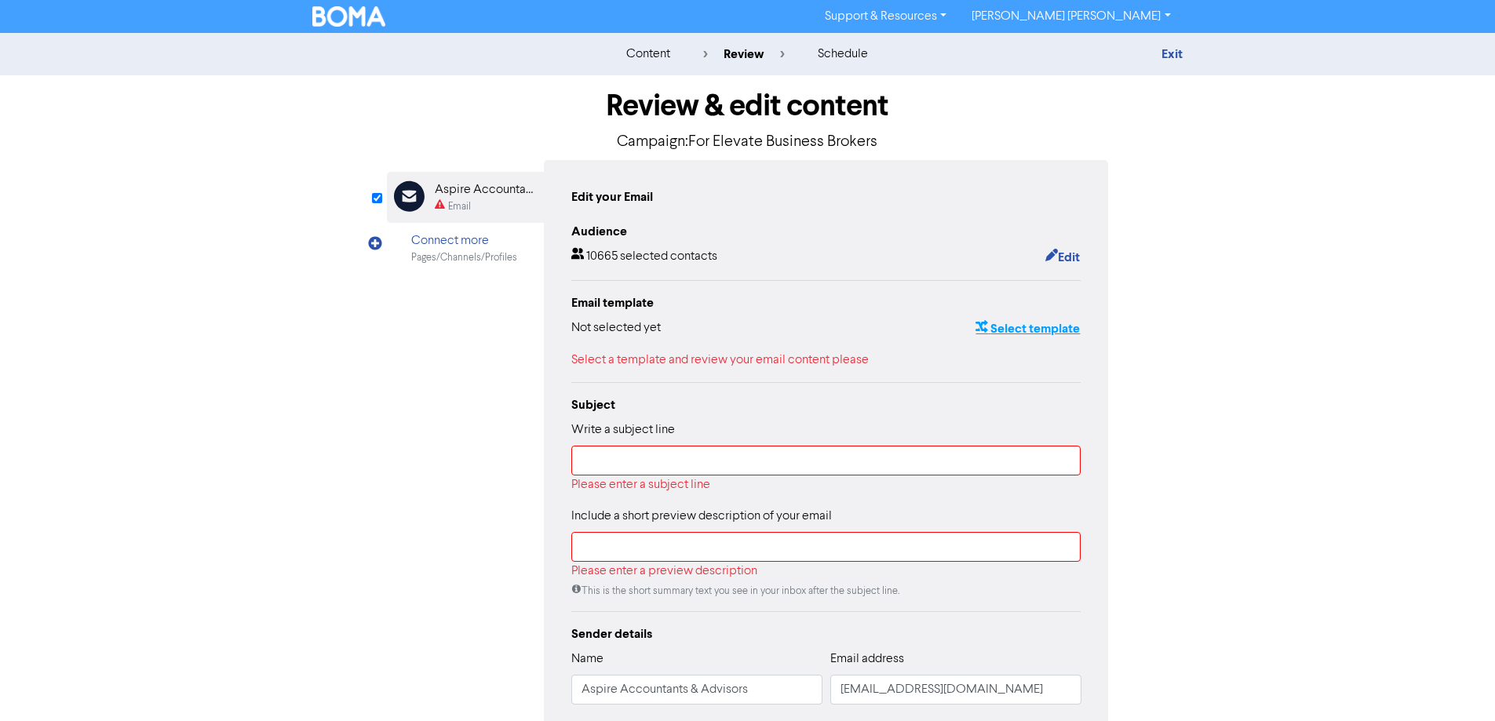
click at [1000, 325] on button "Select template" at bounding box center [1027, 329] width 106 height 20
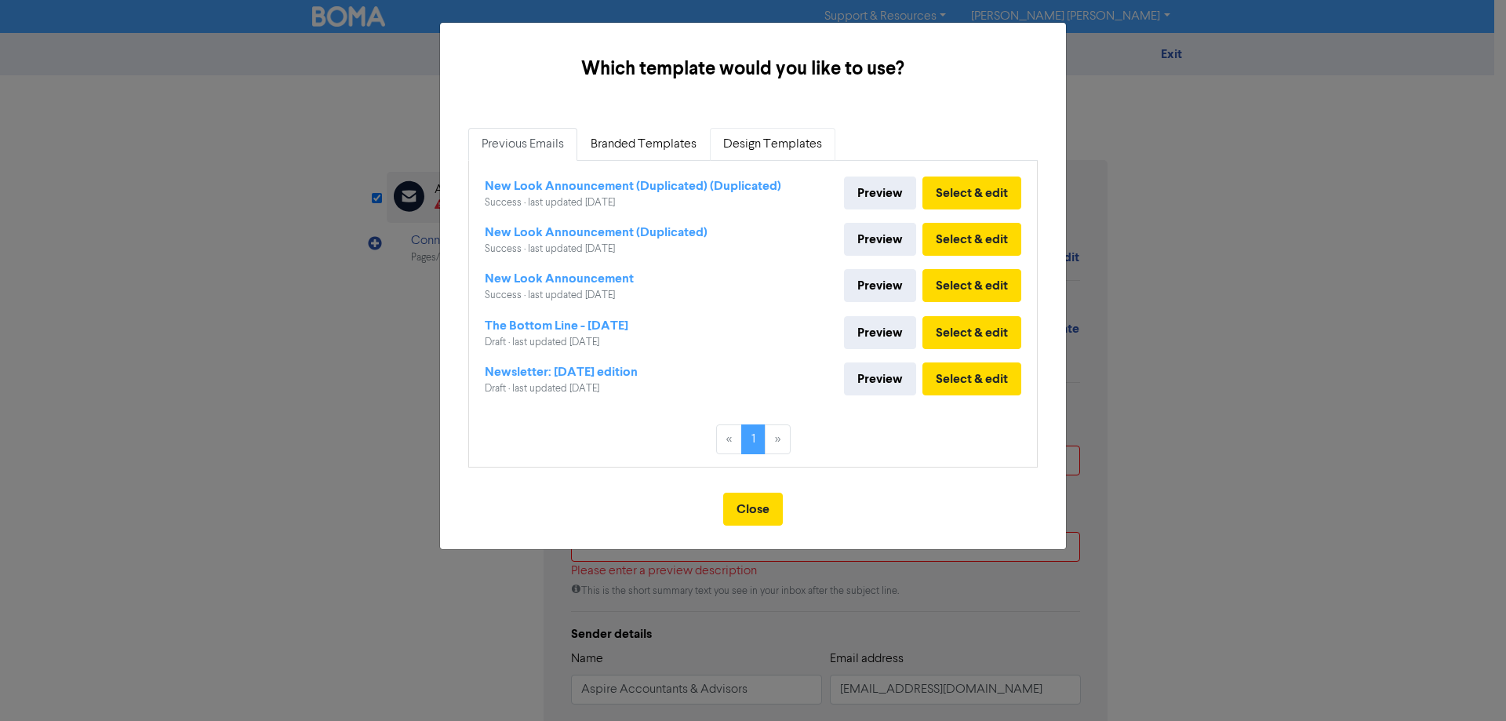
click at [739, 141] on link "Design Templates" at bounding box center [773, 144] width 126 height 33
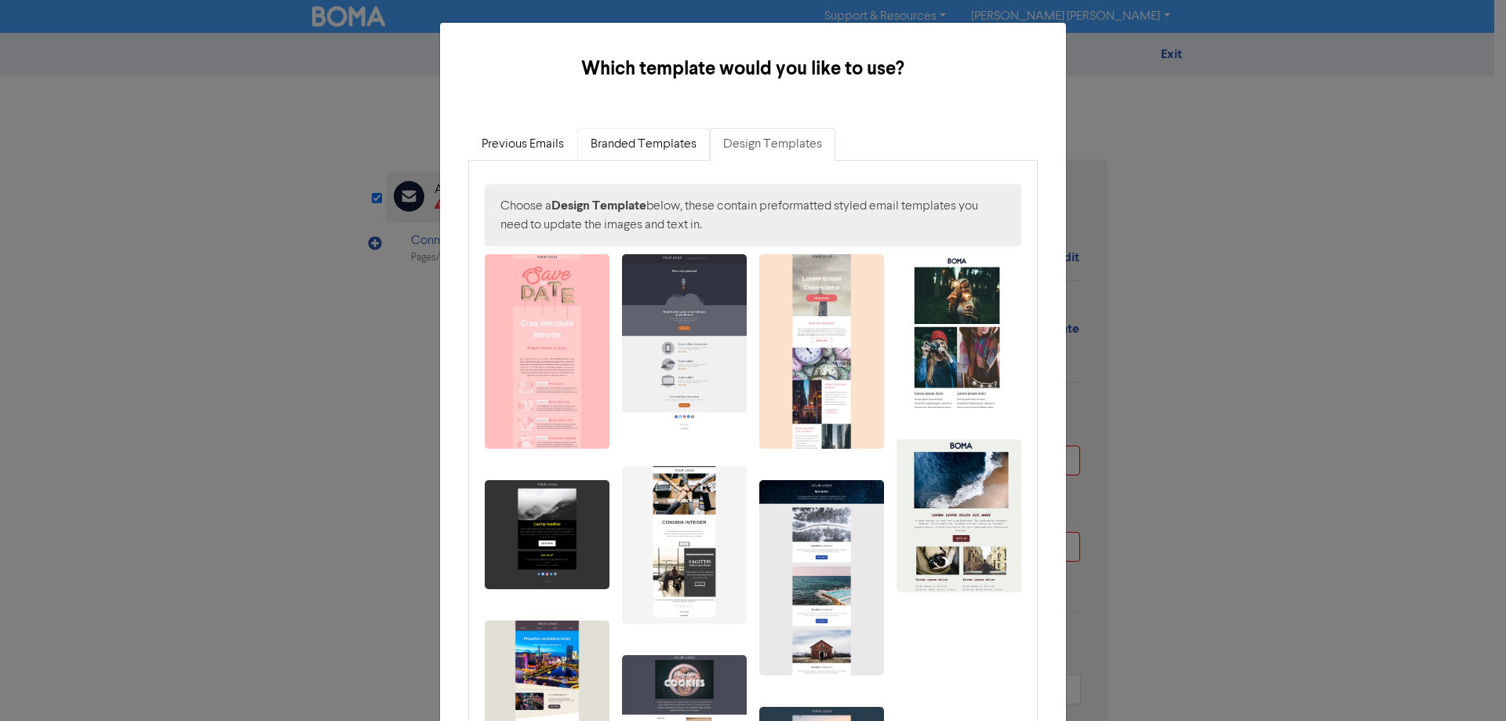
click at [639, 147] on link "Branded Templates" at bounding box center [643, 144] width 133 height 33
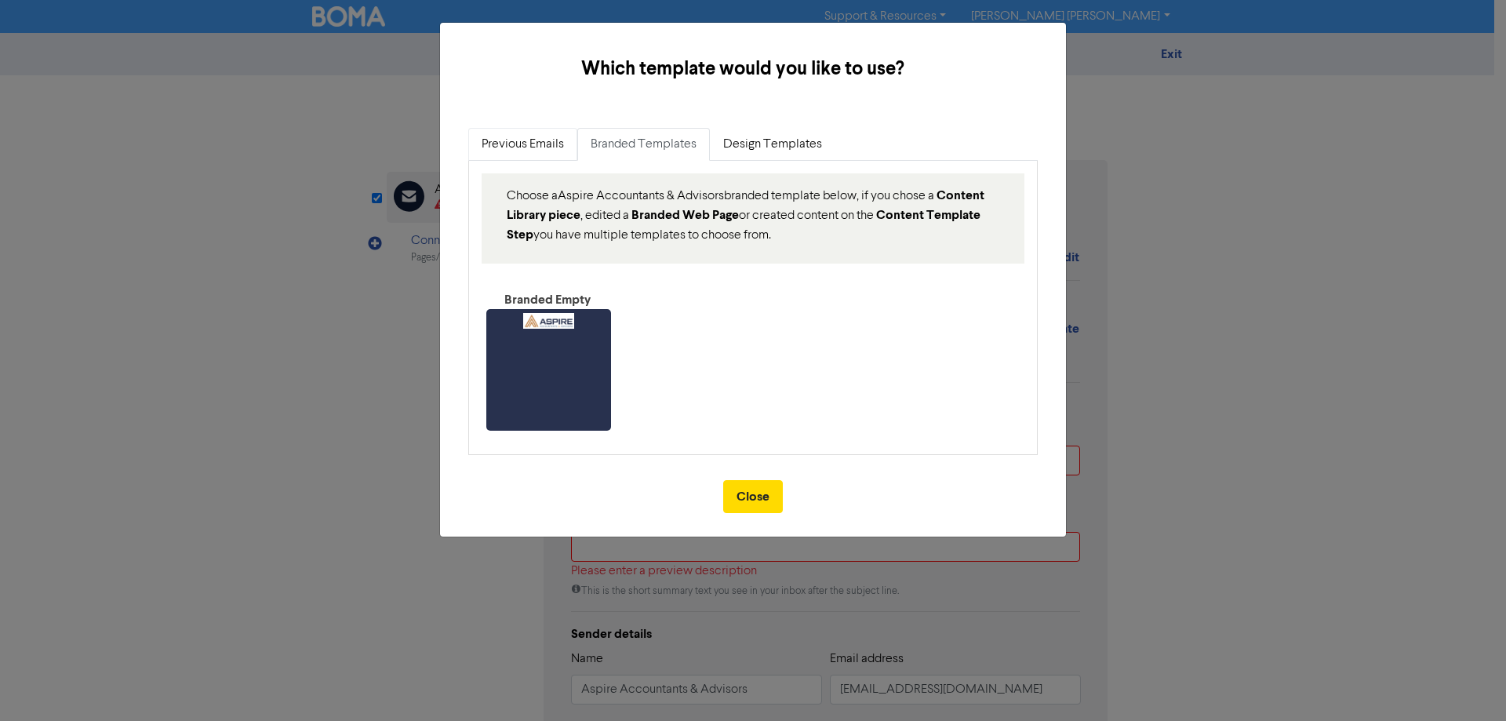
click at [519, 147] on link "Previous Emails" at bounding box center [522, 144] width 109 height 33
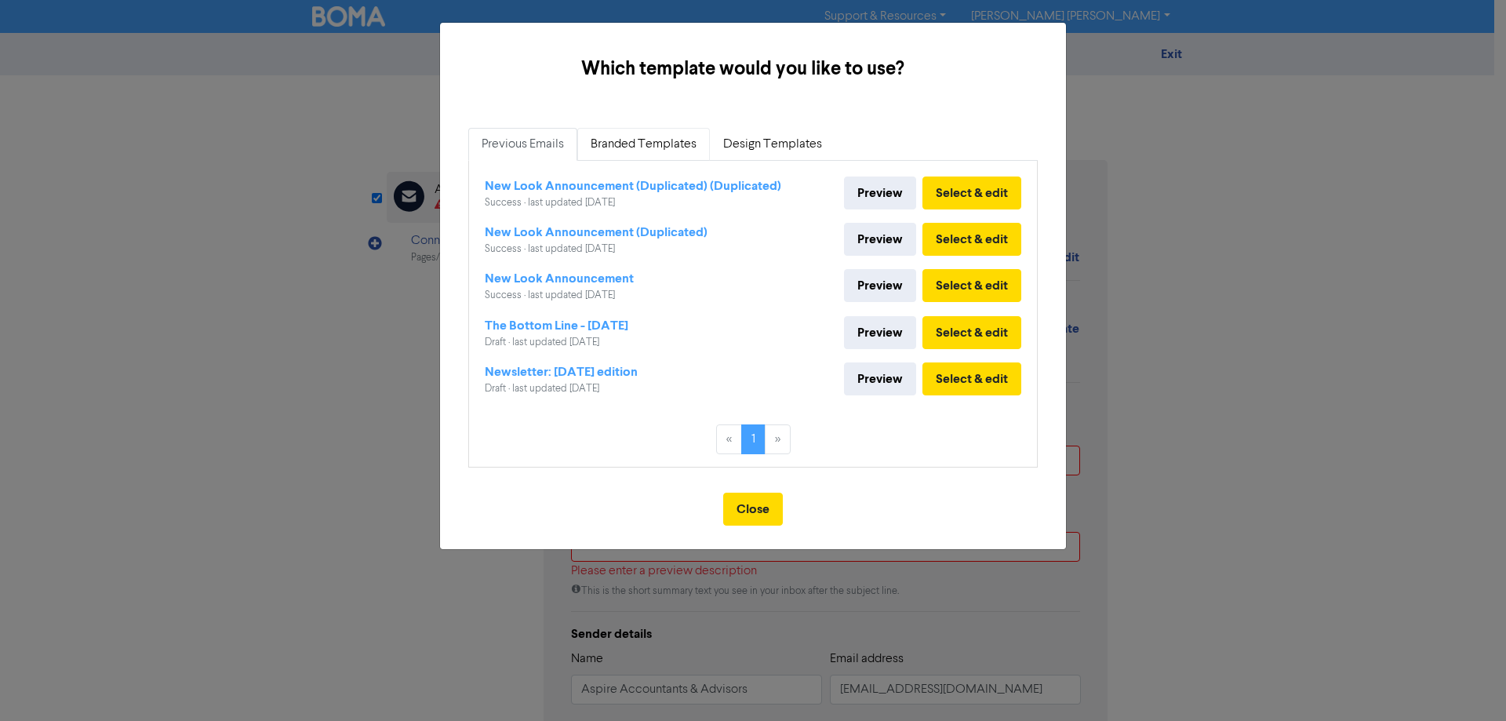
click at [616, 141] on link "Branded Templates" at bounding box center [643, 144] width 133 height 33
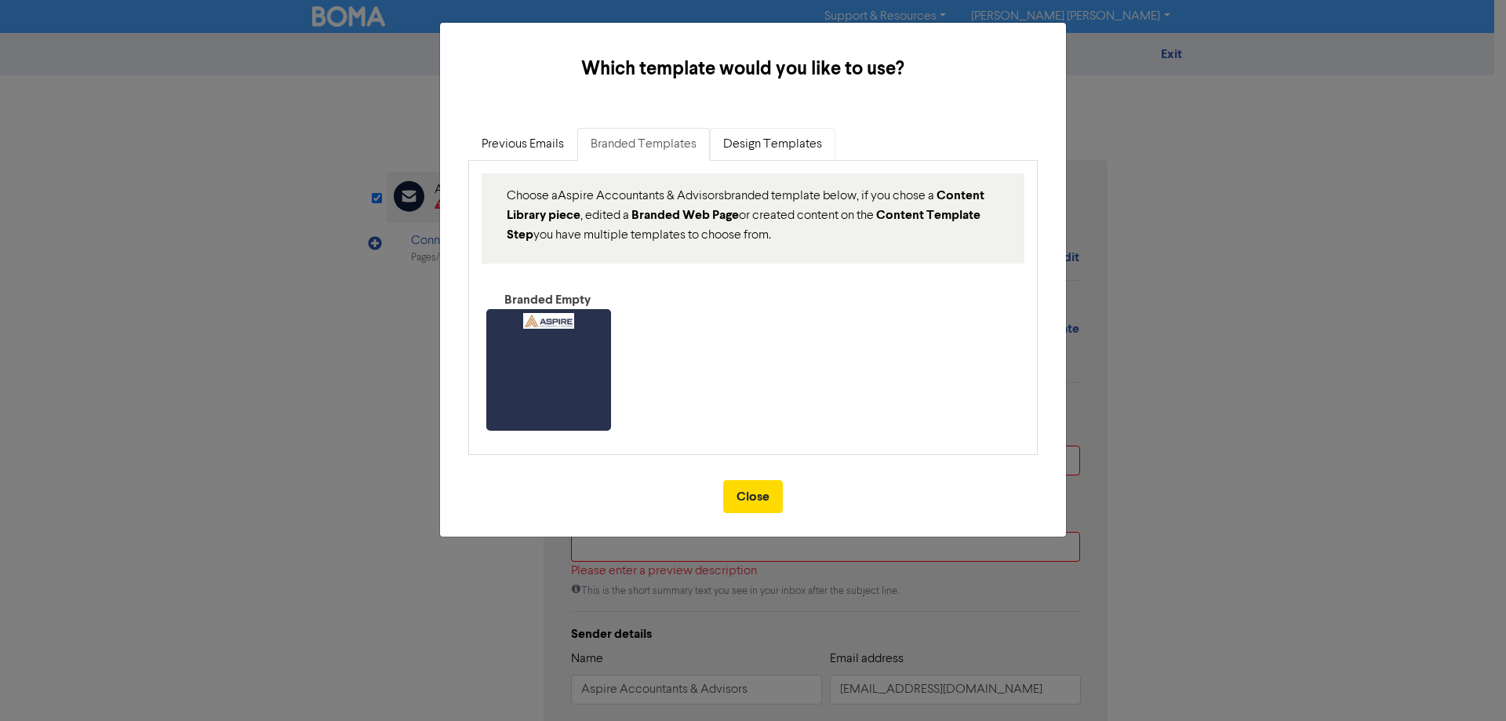
click at [770, 143] on link "Design Templates" at bounding box center [773, 144] width 126 height 33
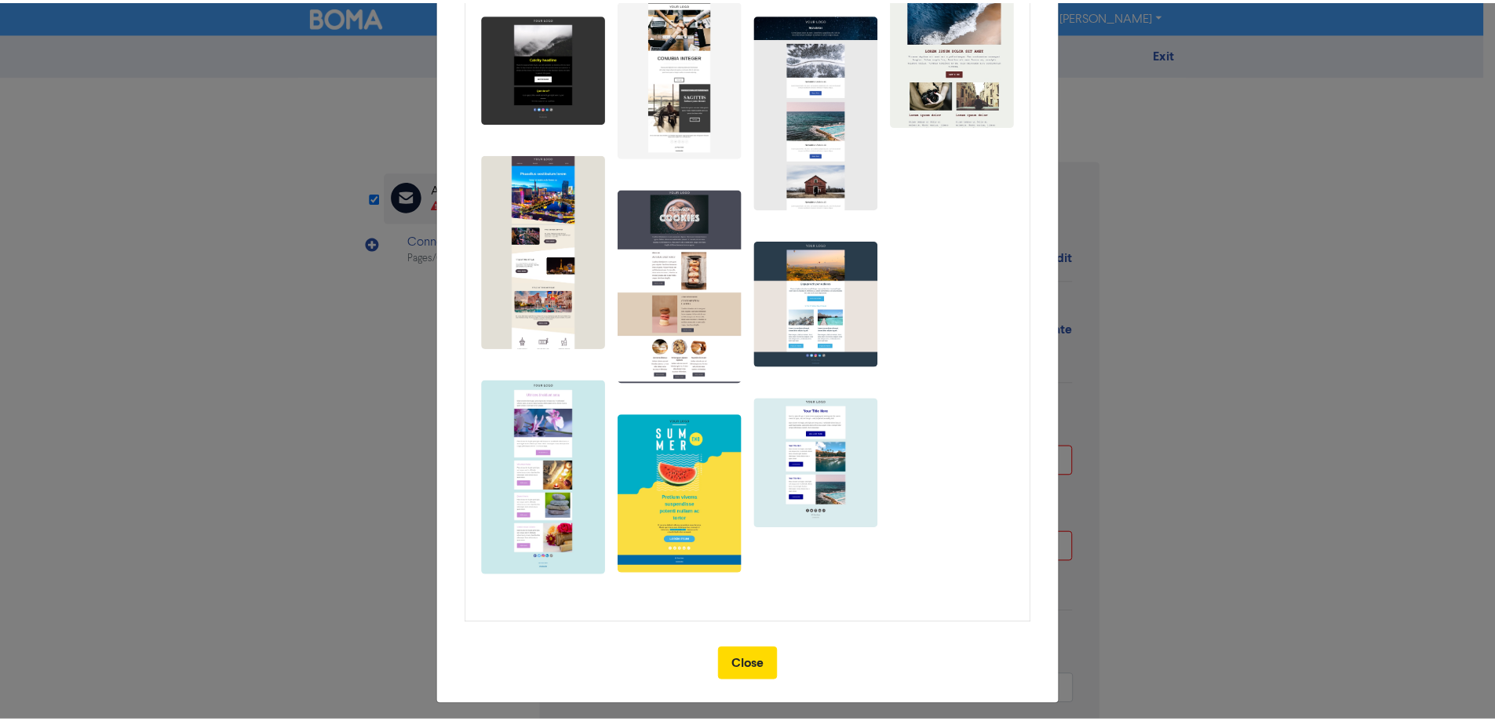
scroll to position [231, 0]
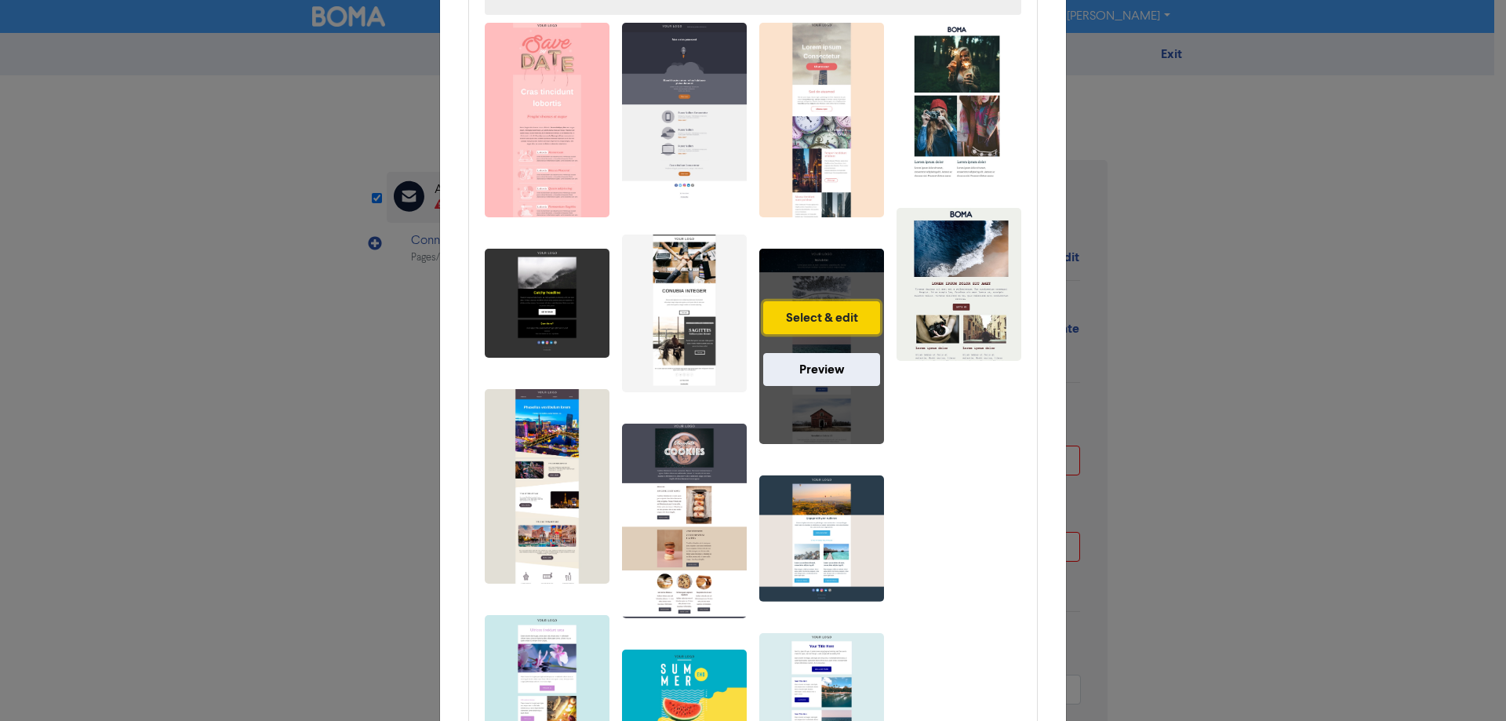
click at [818, 318] on button "Select & edit" at bounding box center [821, 317] width 117 height 33
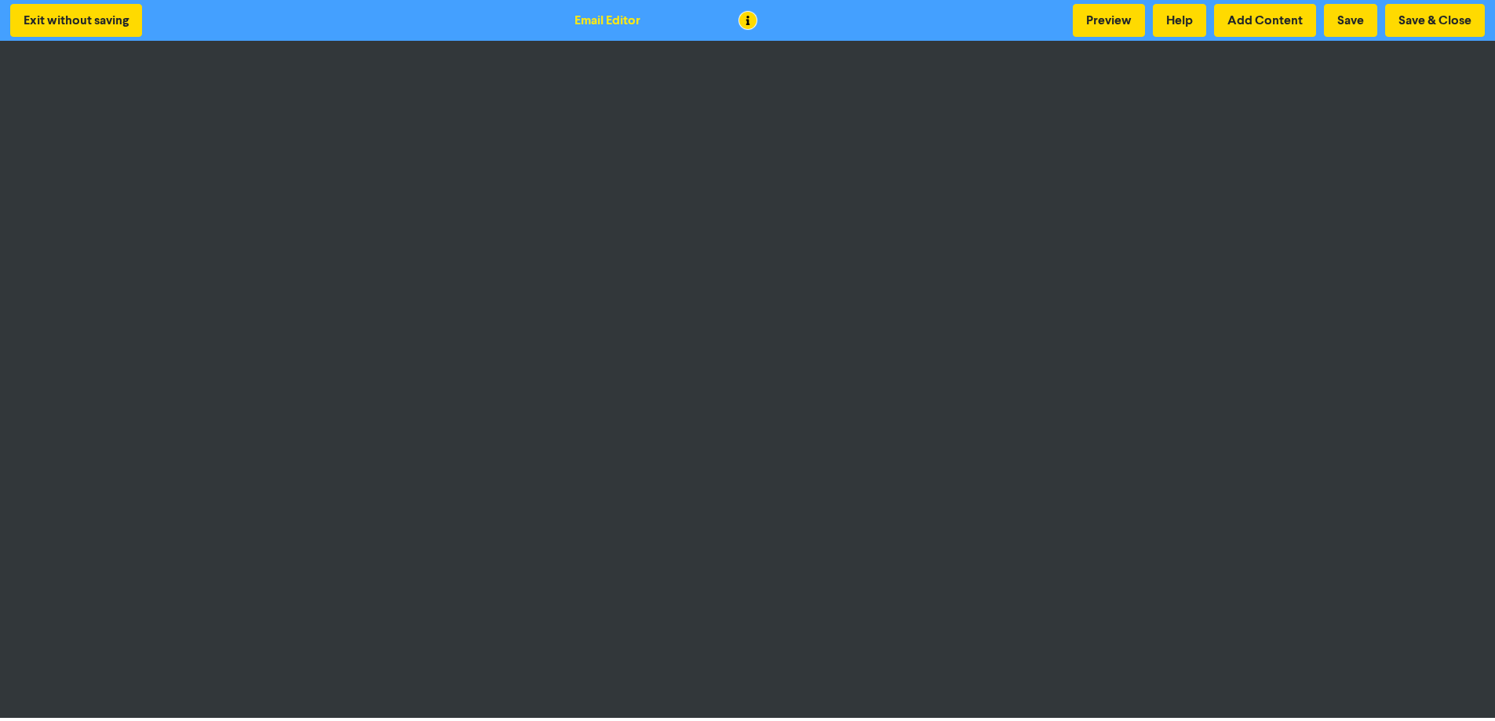
scroll to position [2, 0]
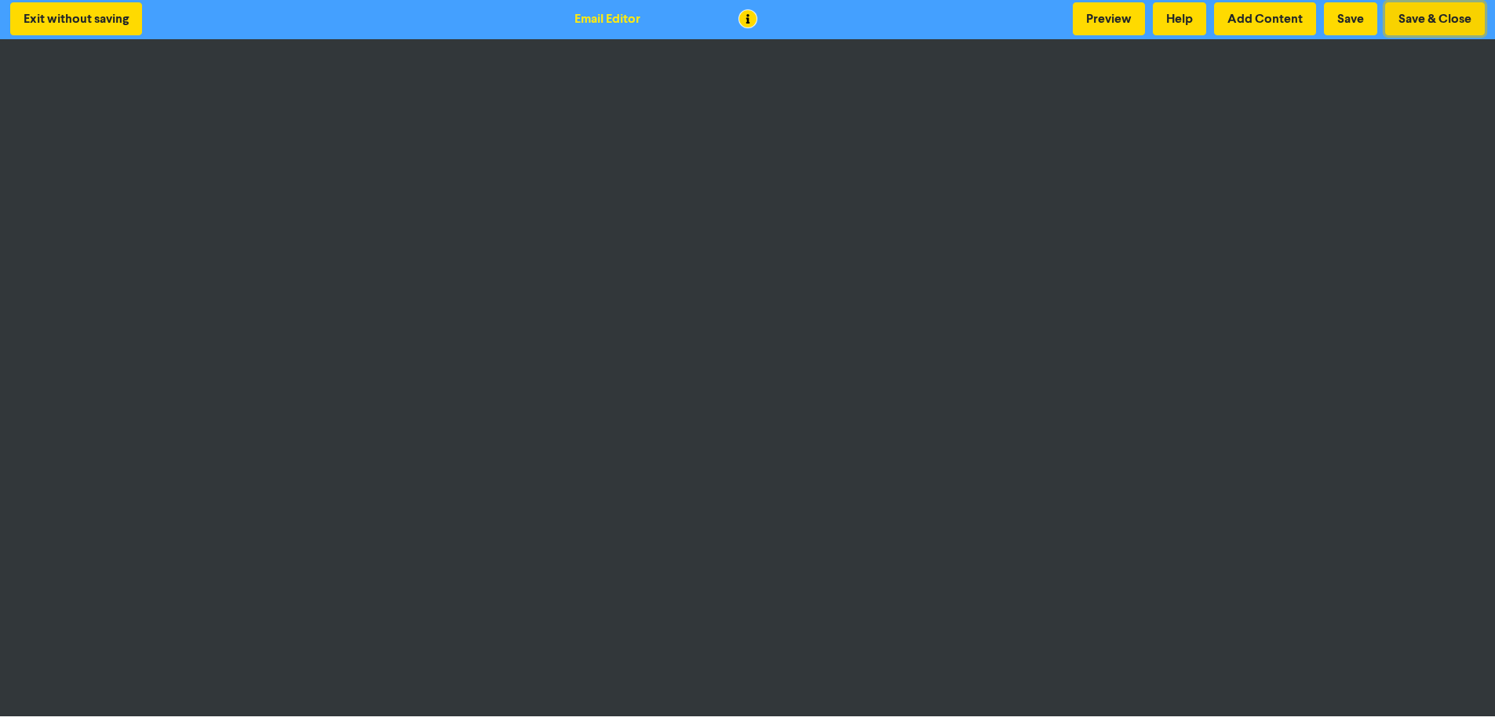
click at [1426, 19] on button "Save & Close" at bounding box center [1435, 18] width 100 height 33
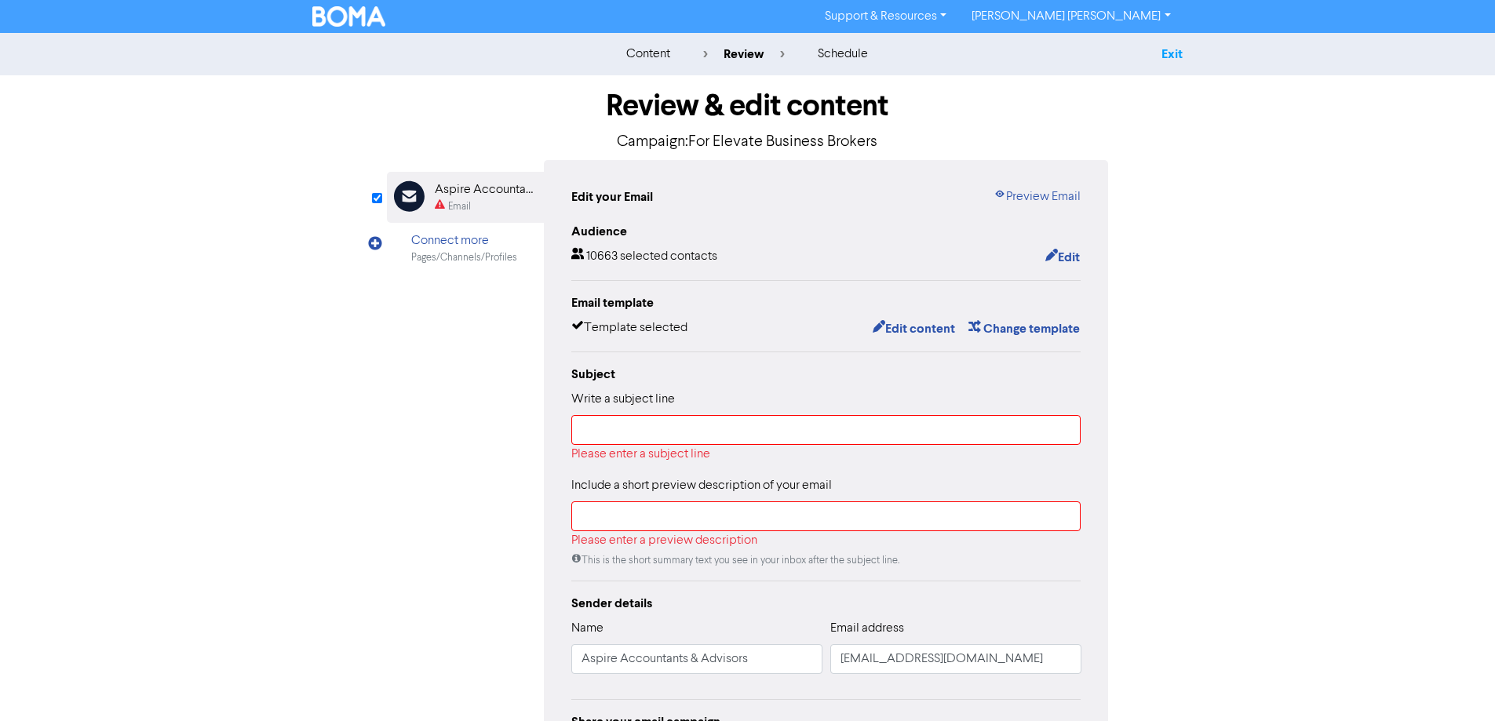
click at [1172, 53] on link "Exit" at bounding box center [1171, 54] width 21 height 16
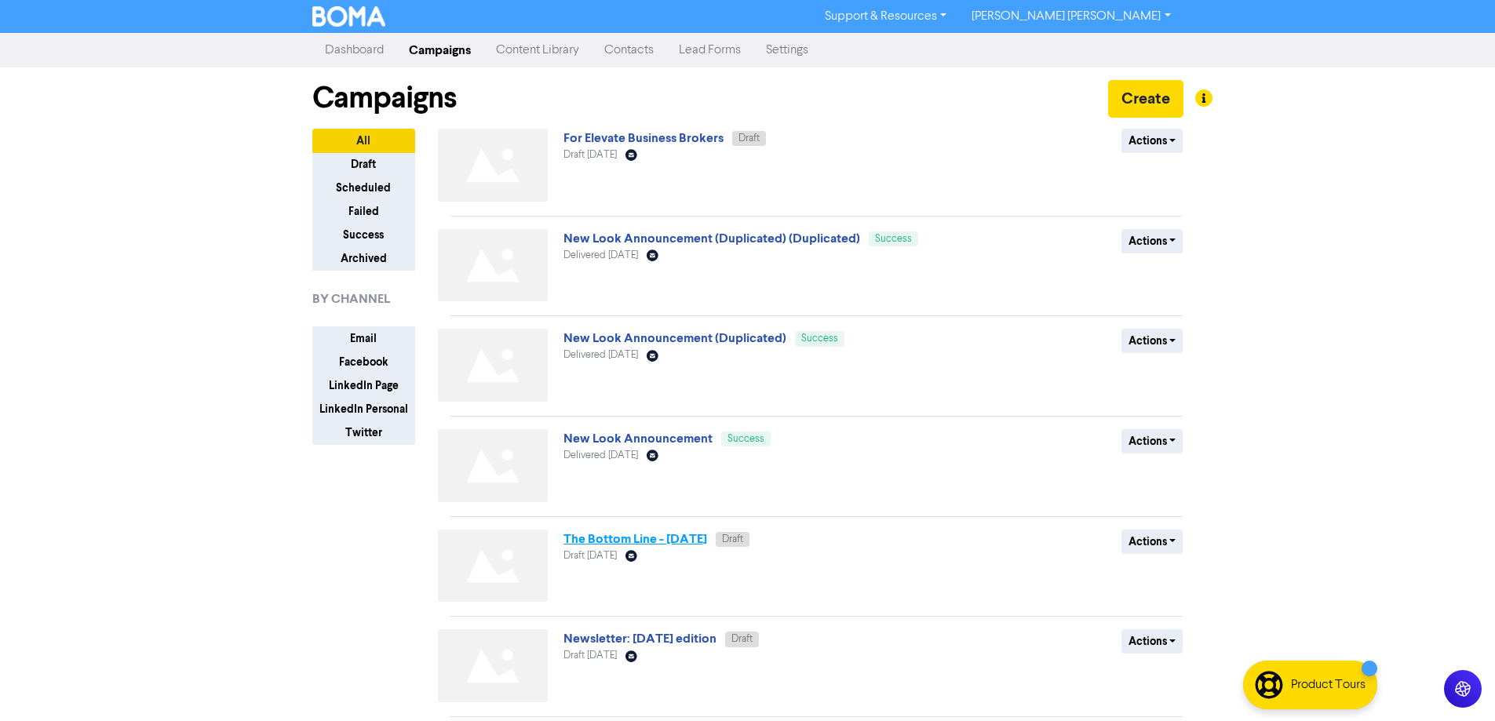
click at [628, 544] on link "The Bottom Line - [DATE]" at bounding box center [635, 539] width 144 height 16
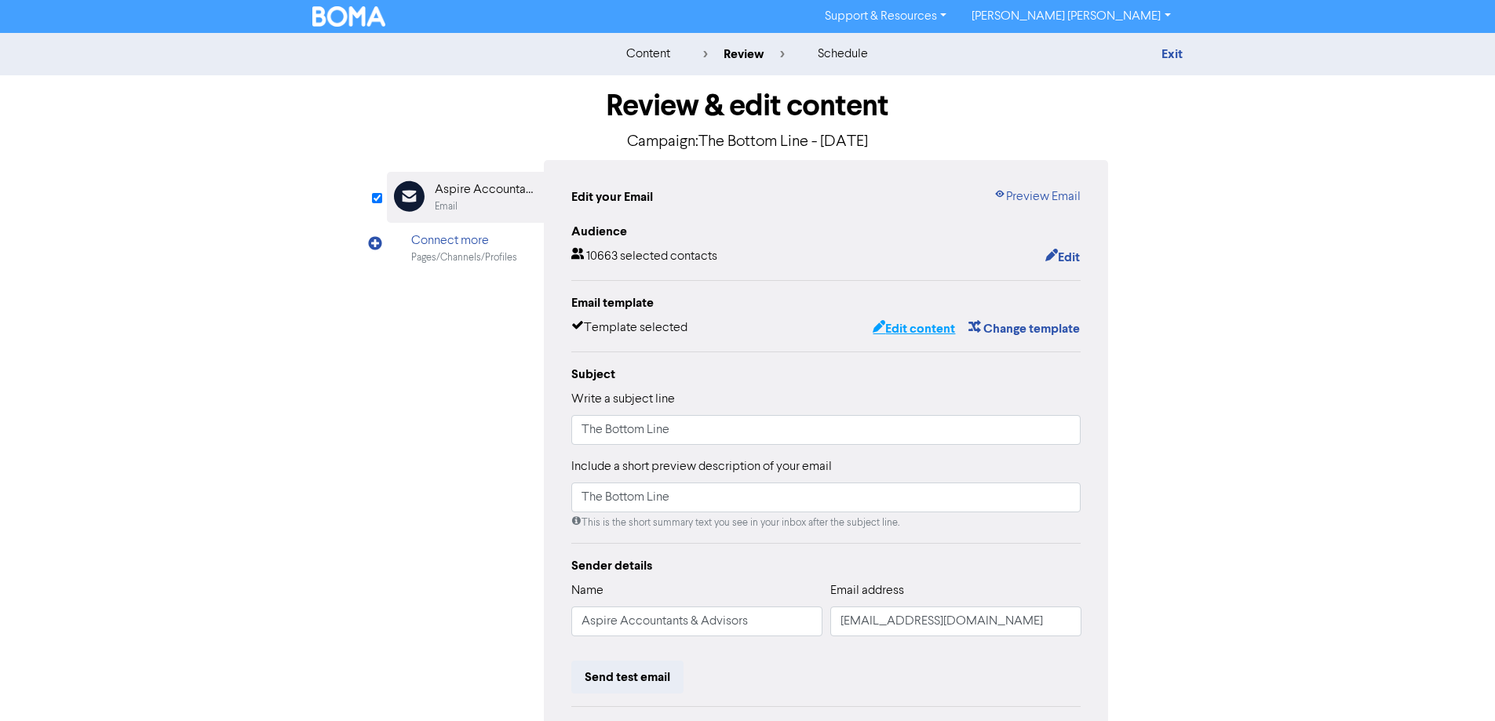
click at [920, 330] on button "Edit content" at bounding box center [914, 329] width 84 height 20
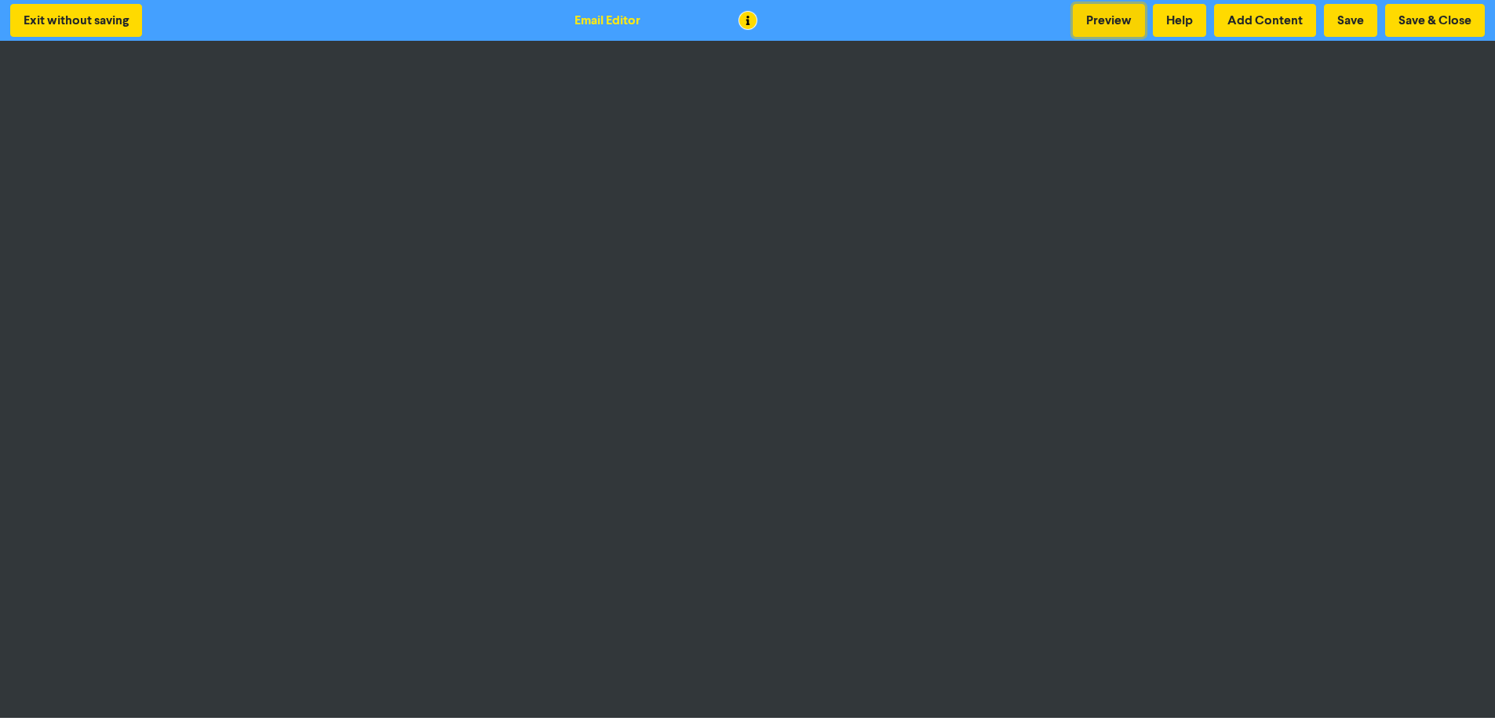
click at [1103, 5] on button "Preview" at bounding box center [1109, 20] width 72 height 33
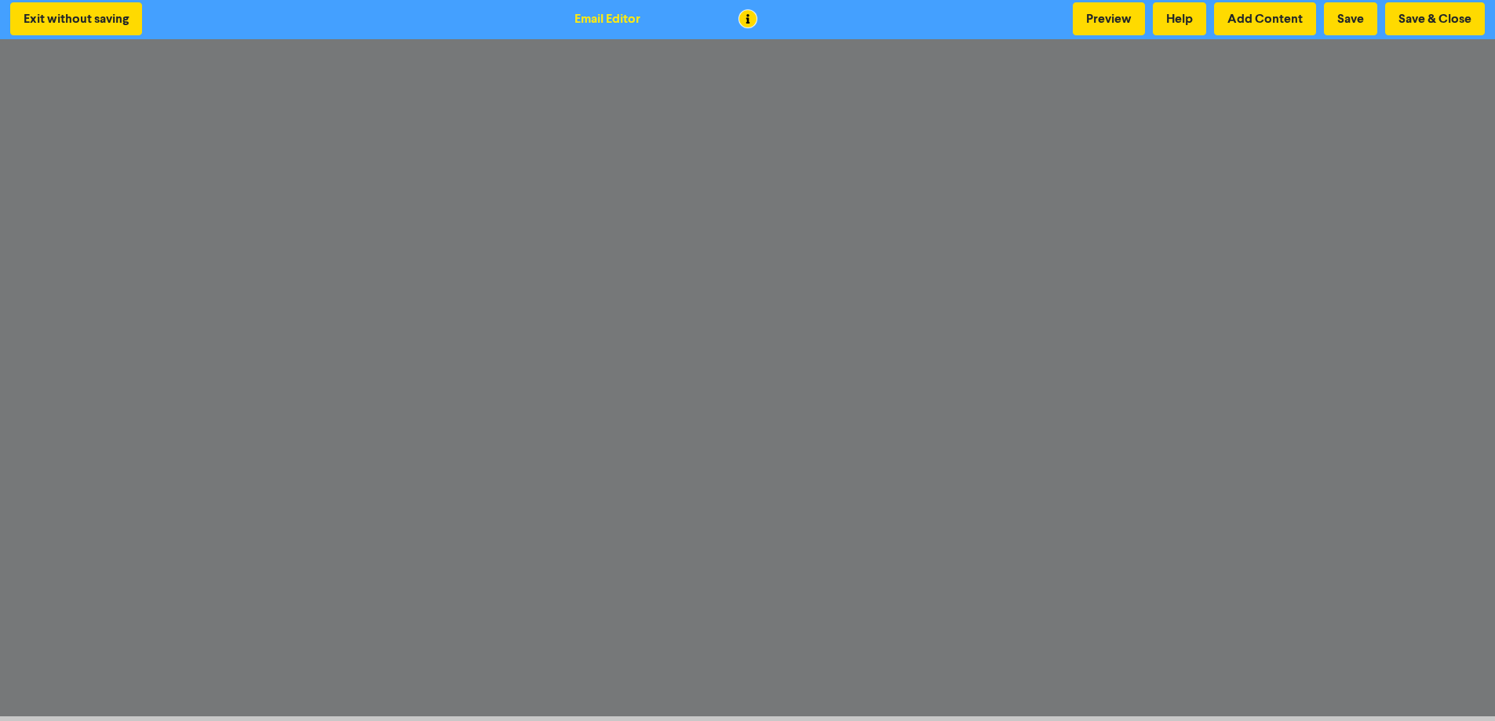
click at [1330, 11] on div "Exit without saving Email Editor Preview Help Add Content Save Save & Close" at bounding box center [747, 18] width 1495 height 41
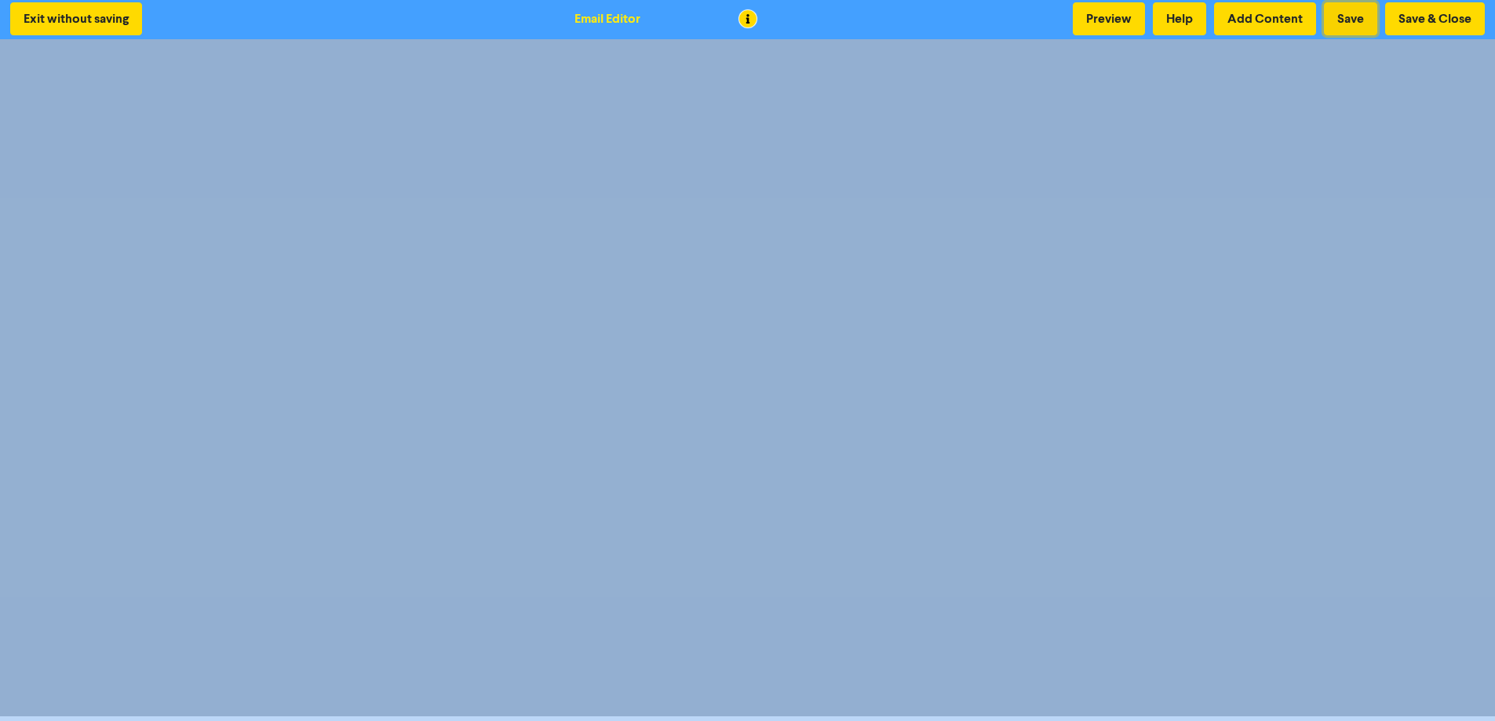
click at [1361, 14] on button "Save" at bounding box center [1350, 18] width 53 height 33
click at [1098, 20] on button "Preview" at bounding box center [1109, 18] width 72 height 33
click at [1420, 16] on button "Save & Close" at bounding box center [1435, 18] width 100 height 33
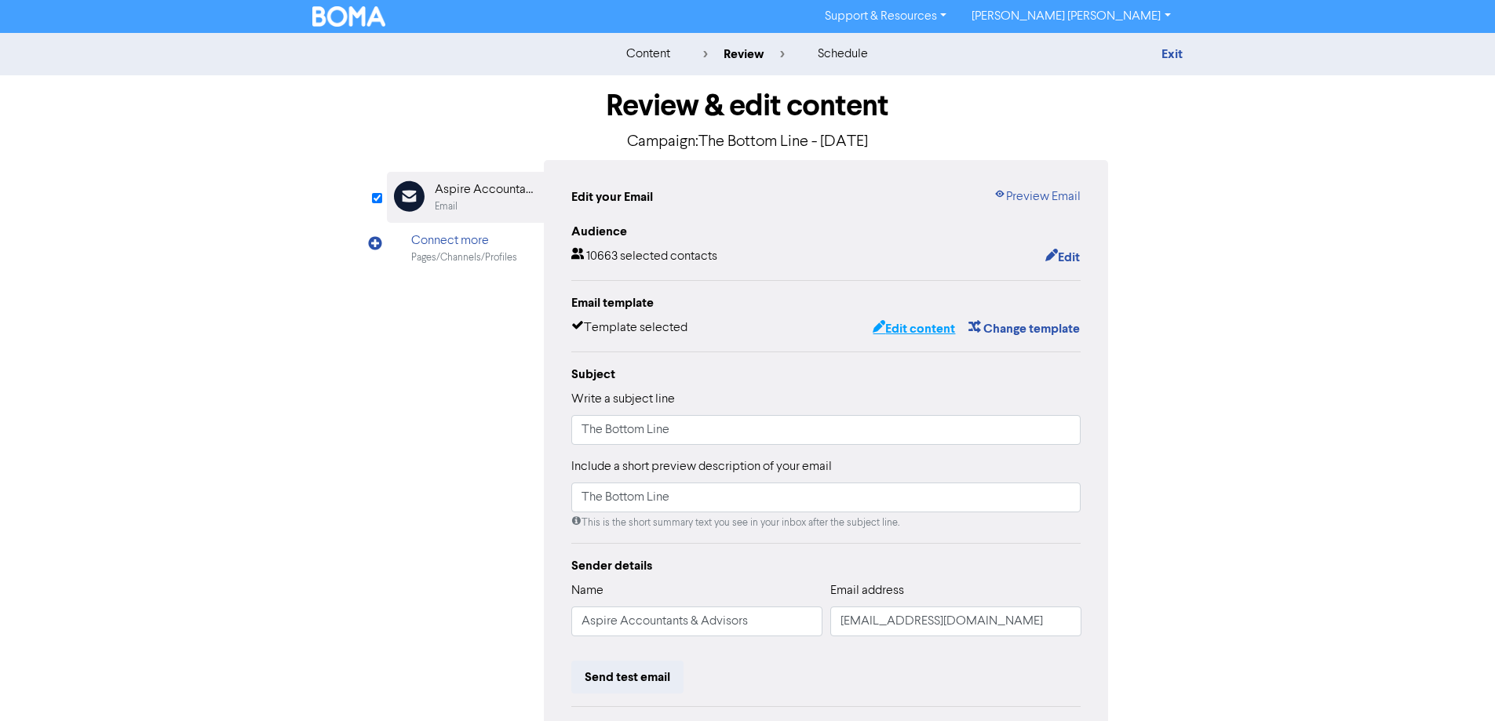
click at [913, 326] on button "Edit content" at bounding box center [914, 329] width 84 height 20
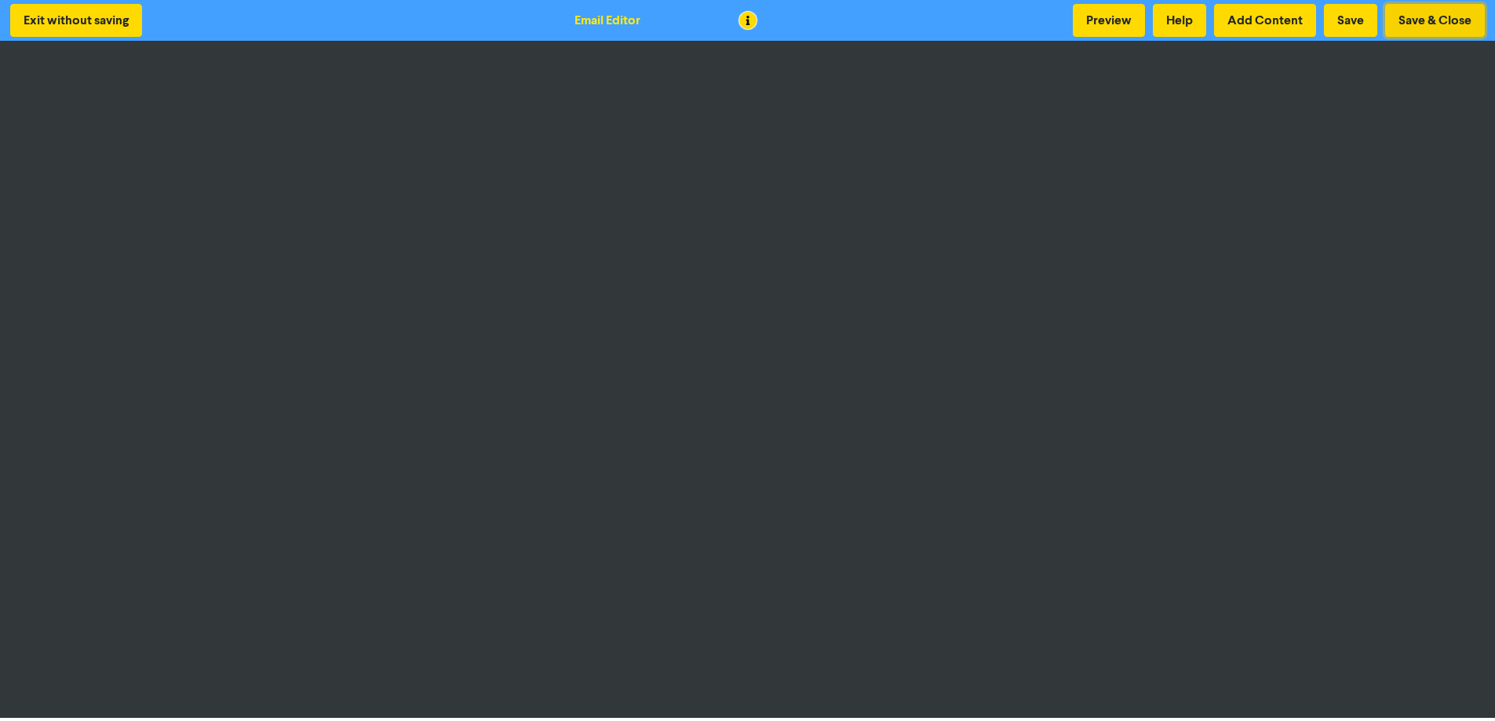
click at [1430, 20] on button "Save & Close" at bounding box center [1435, 20] width 100 height 33
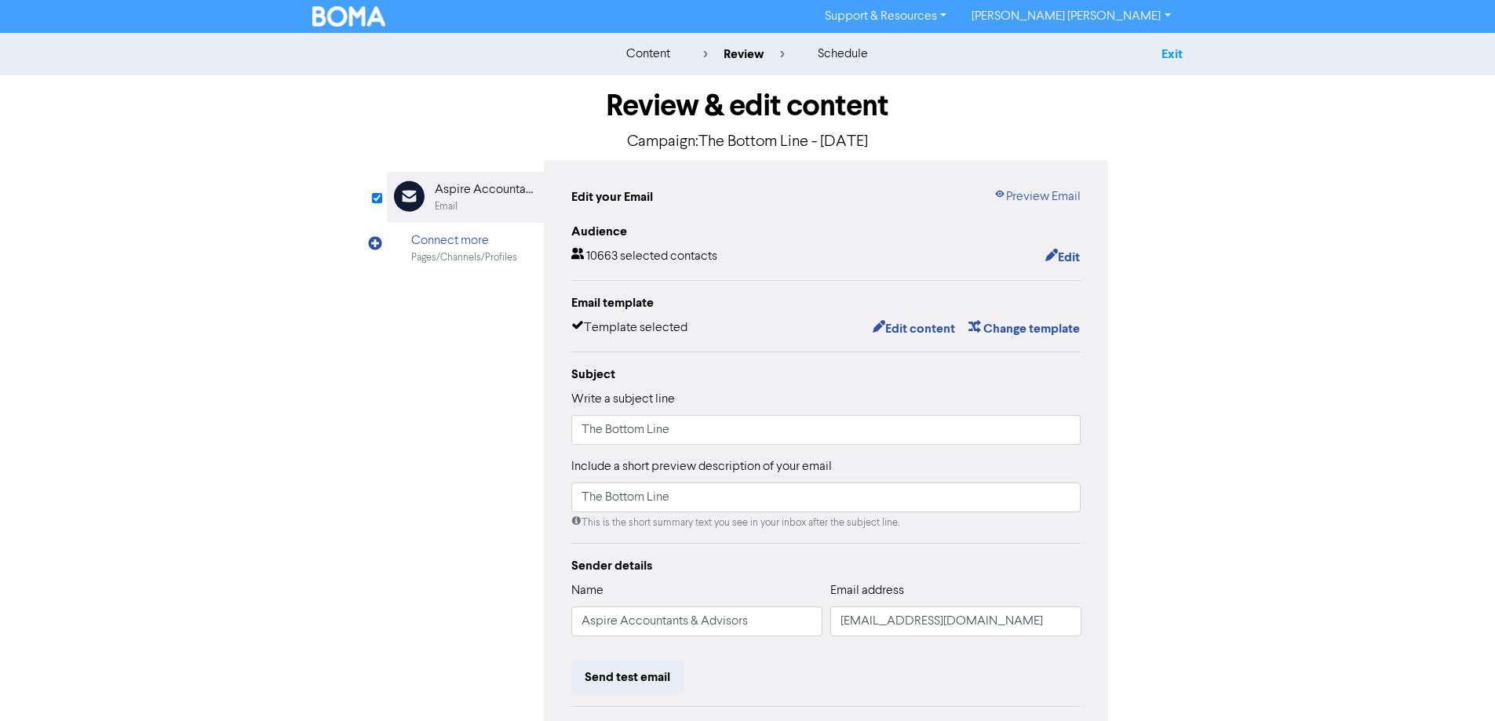
click at [1171, 50] on link "Exit" at bounding box center [1171, 54] width 21 height 16
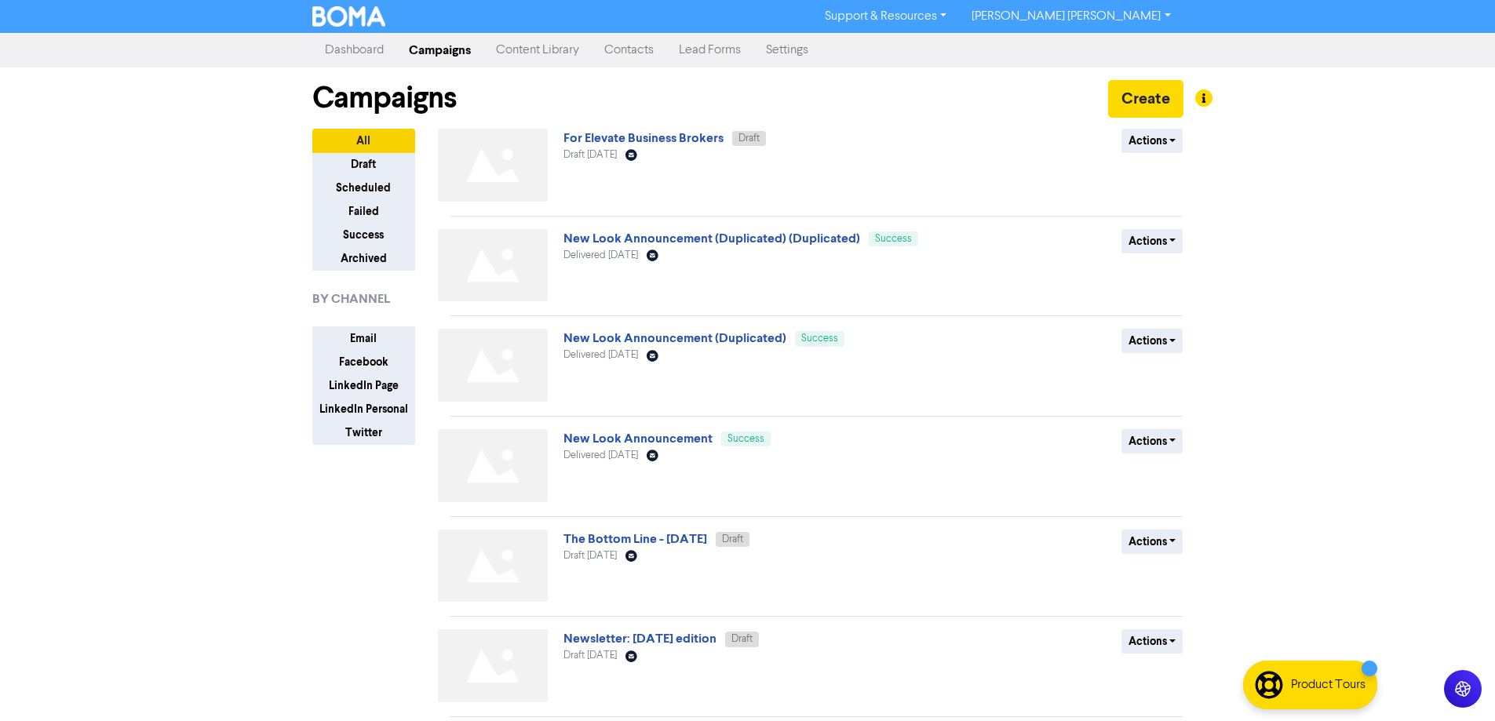
click at [1168, 19] on link "[PERSON_NAME] [PERSON_NAME]" at bounding box center [1071, 16] width 224 height 25
click at [1084, 49] on button "Log Out" at bounding box center [1022, 47] width 124 height 19
